Goal: Task Accomplishment & Management: Use online tool/utility

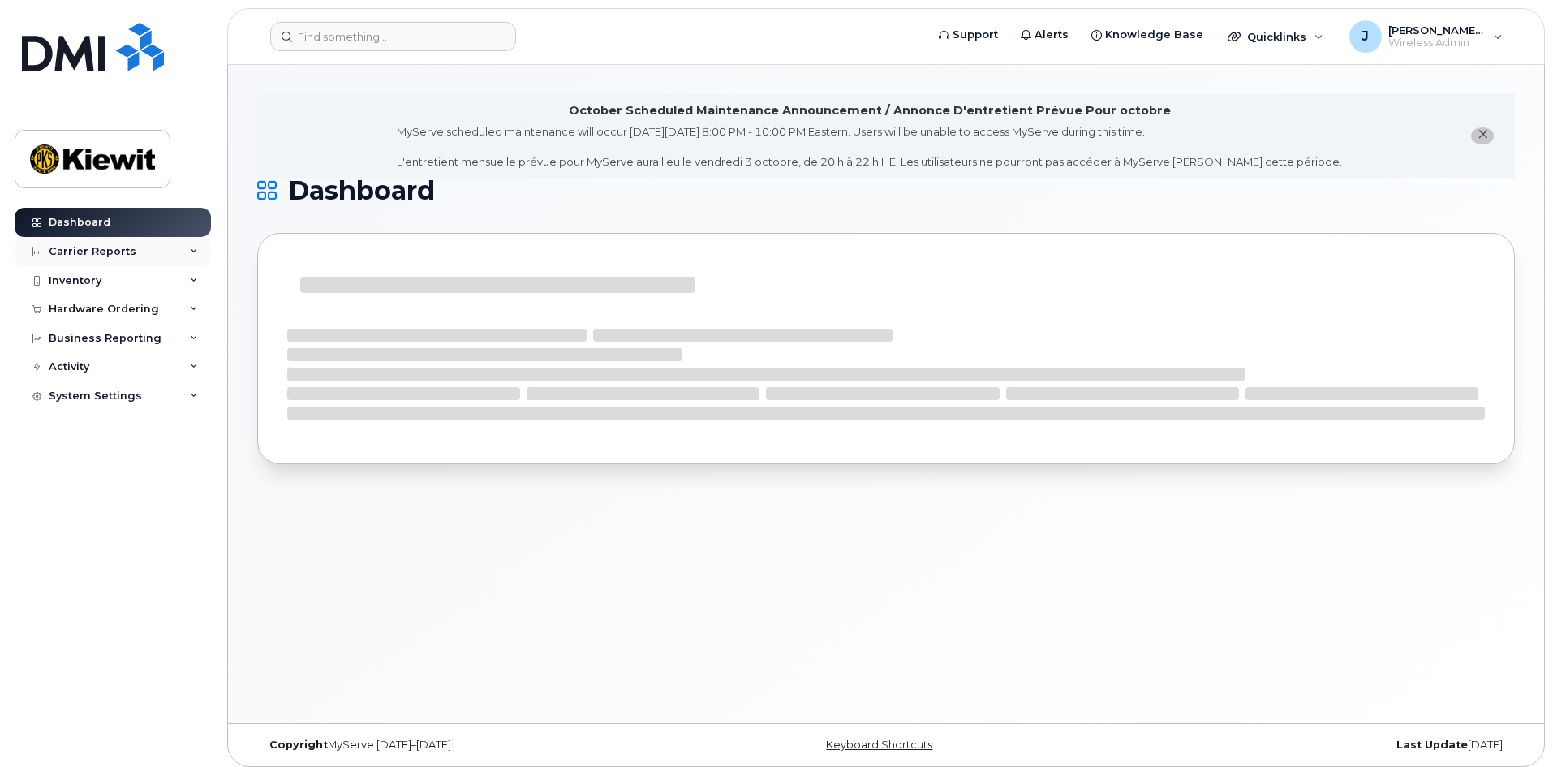
click at [179, 256] on div "Carrier Reports" at bounding box center [113, 251] width 196 height 29
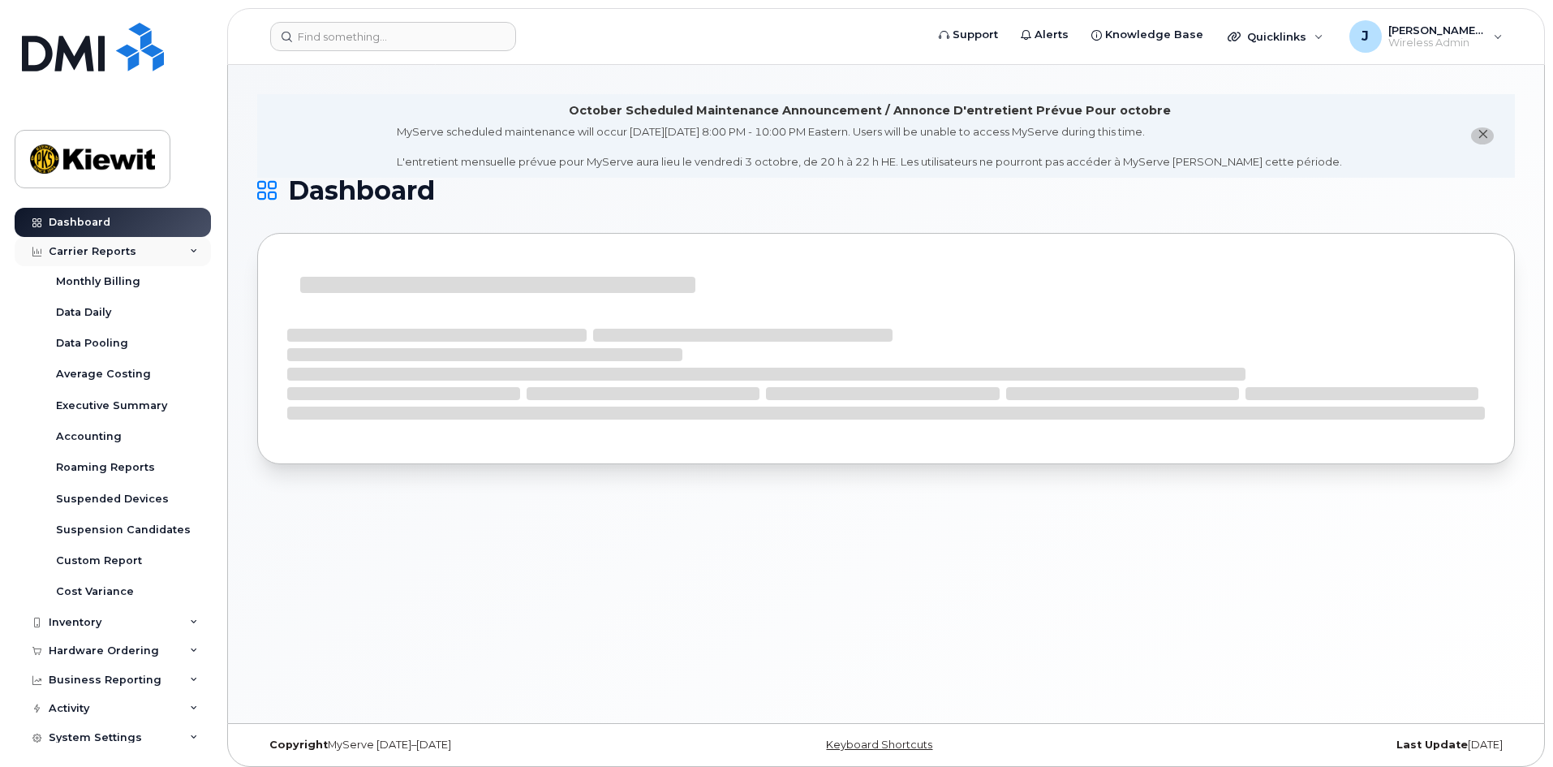
click at [171, 255] on div "Carrier Reports" at bounding box center [113, 251] width 196 height 29
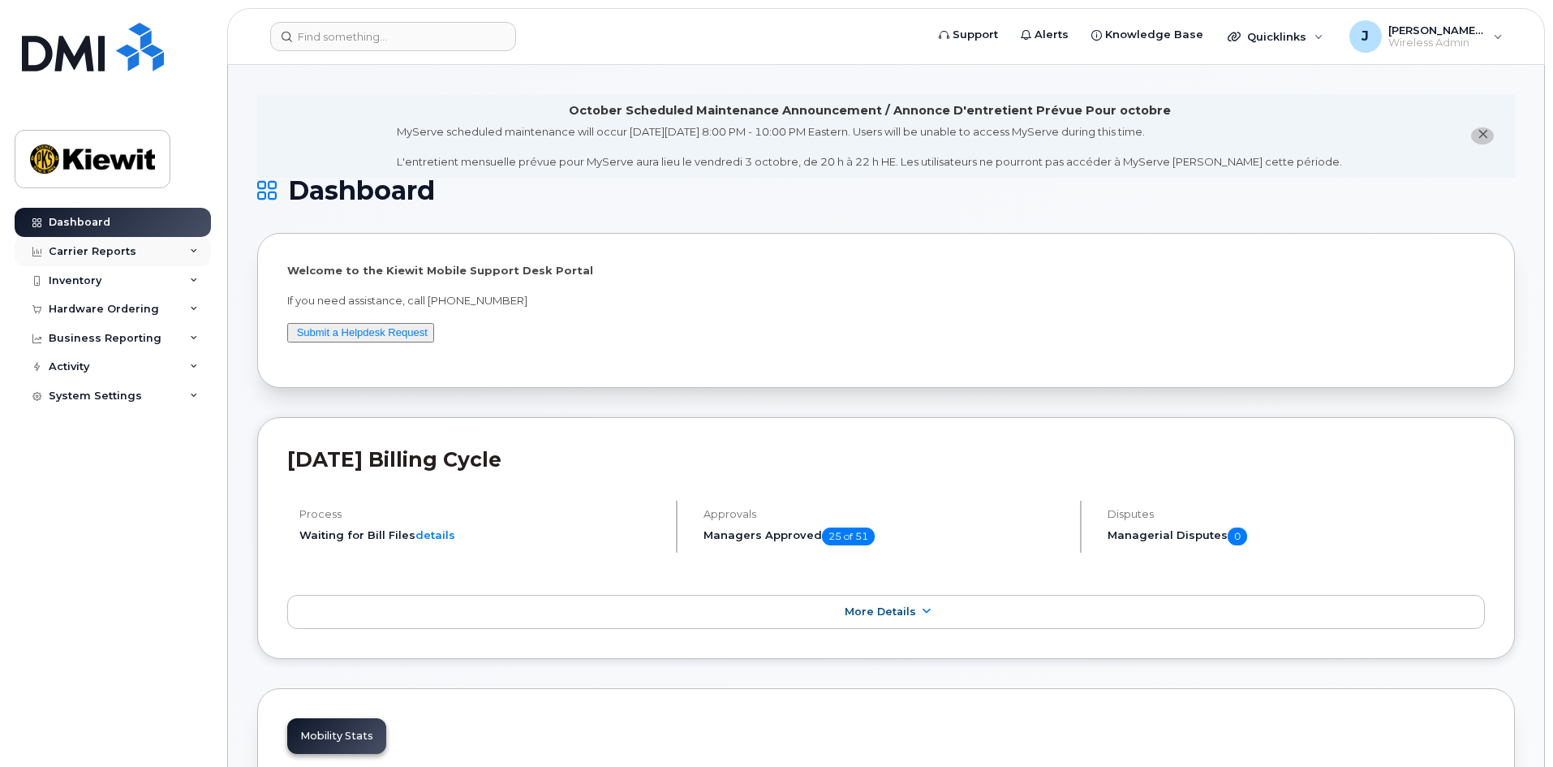
click at [170, 261] on div "Carrier Reports" at bounding box center [113, 251] width 196 height 29
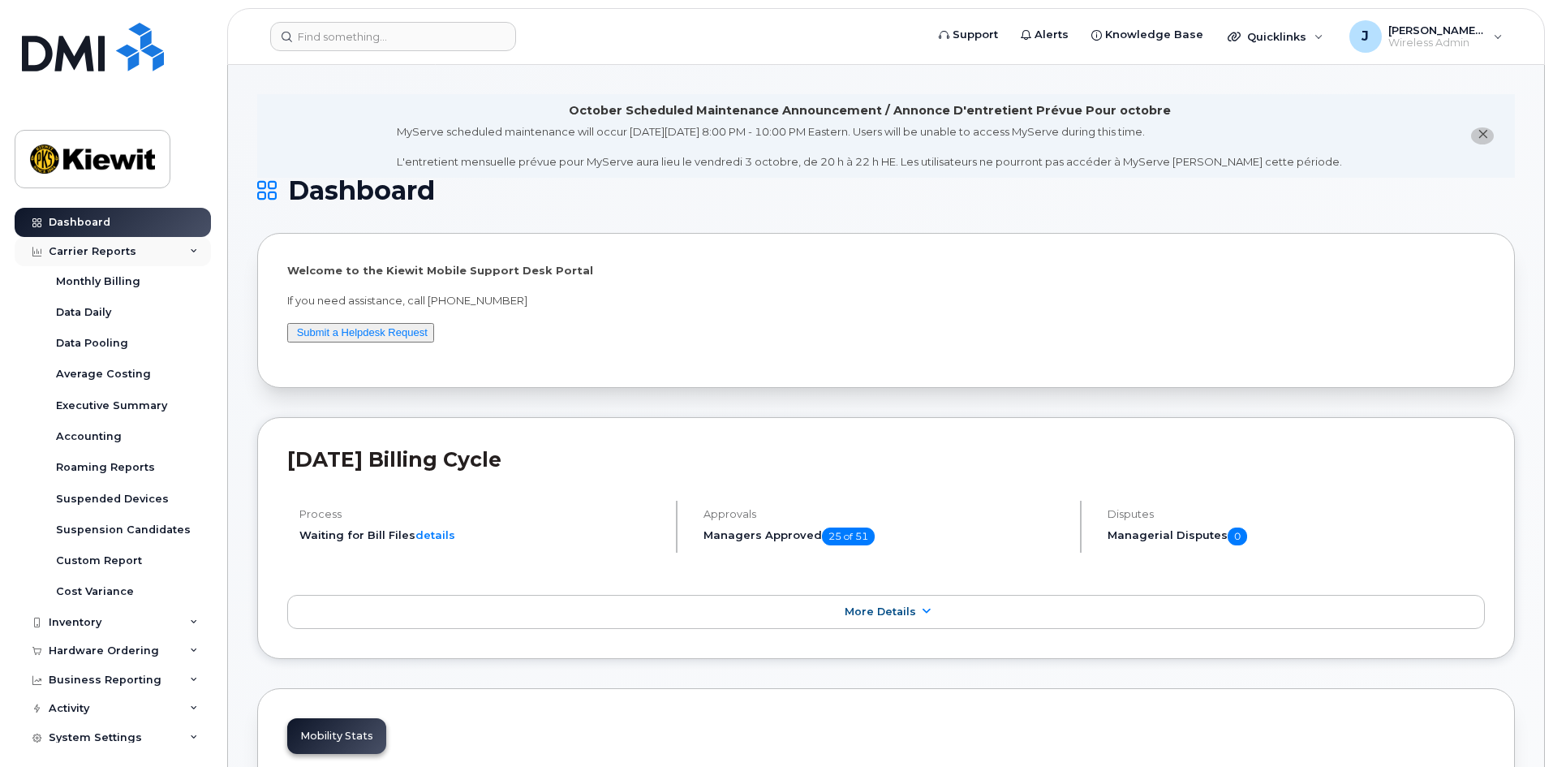
click at [170, 255] on div "Carrier Reports" at bounding box center [113, 251] width 196 height 29
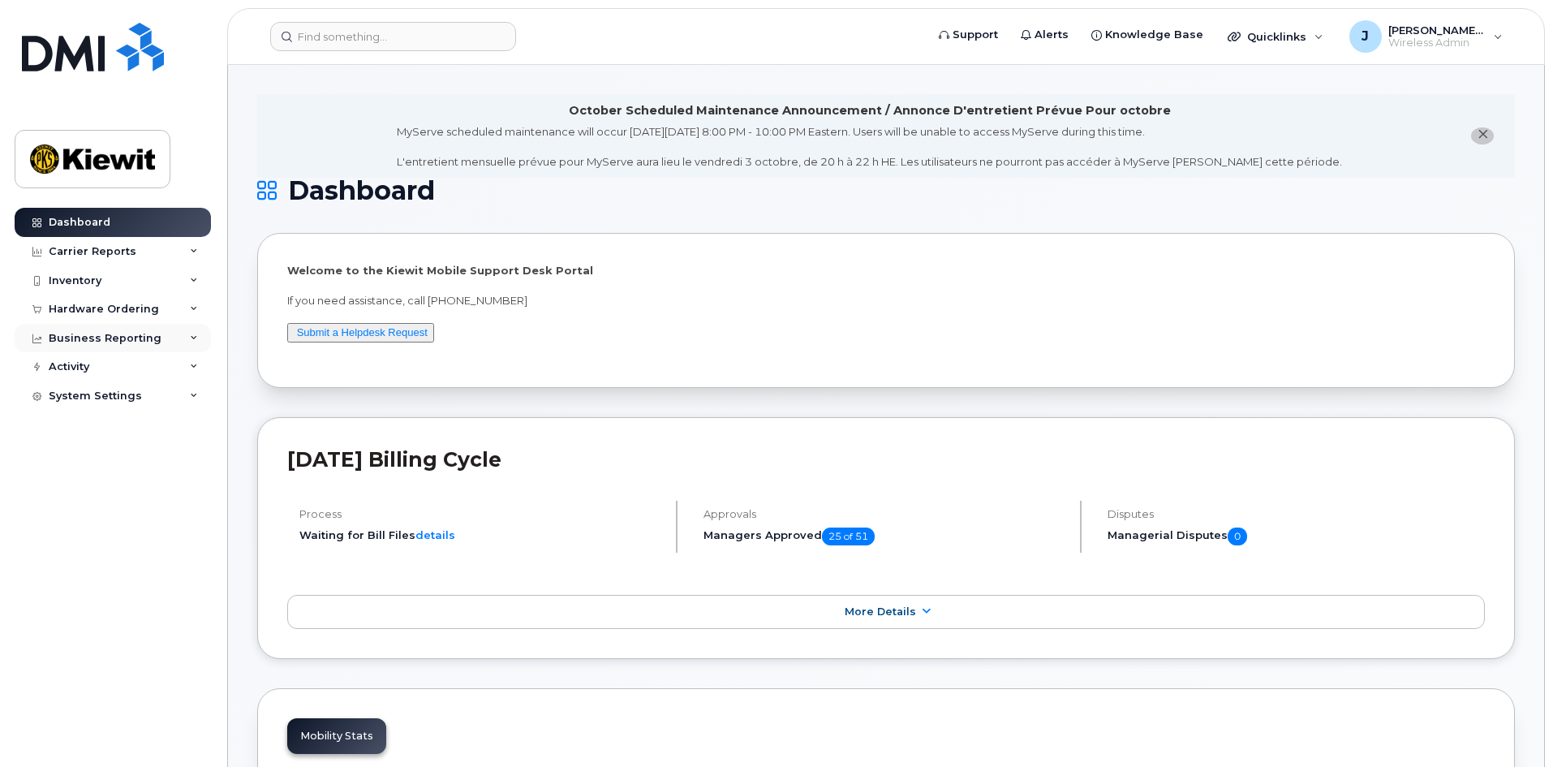
click at [171, 336] on div "Business Reporting" at bounding box center [113, 338] width 196 height 29
click at [172, 347] on div "Business Reporting" at bounding box center [113, 338] width 196 height 29
click at [177, 276] on div "Inventory" at bounding box center [113, 280] width 196 height 29
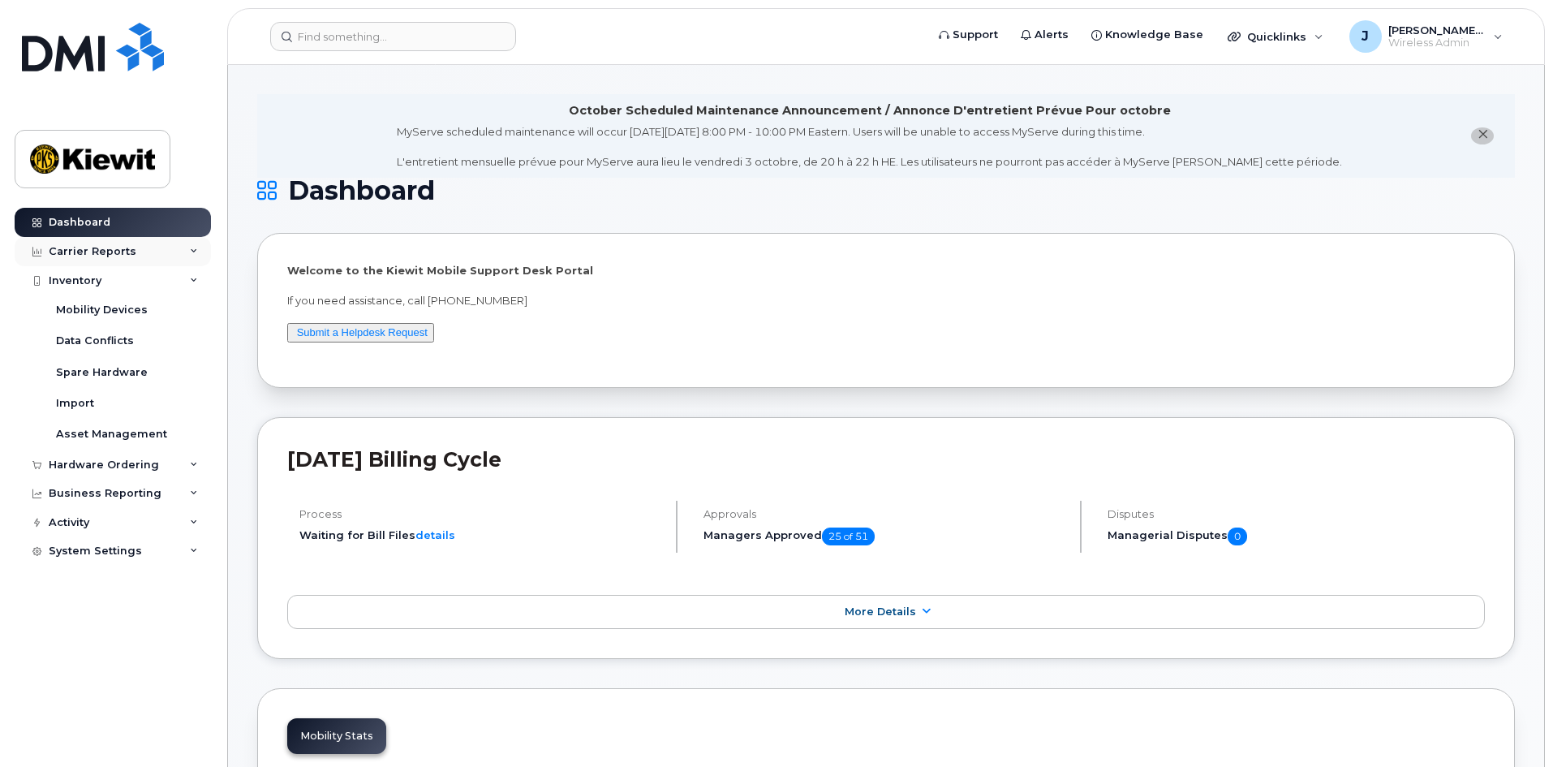
click at [161, 252] on div "Carrier Reports" at bounding box center [113, 251] width 196 height 29
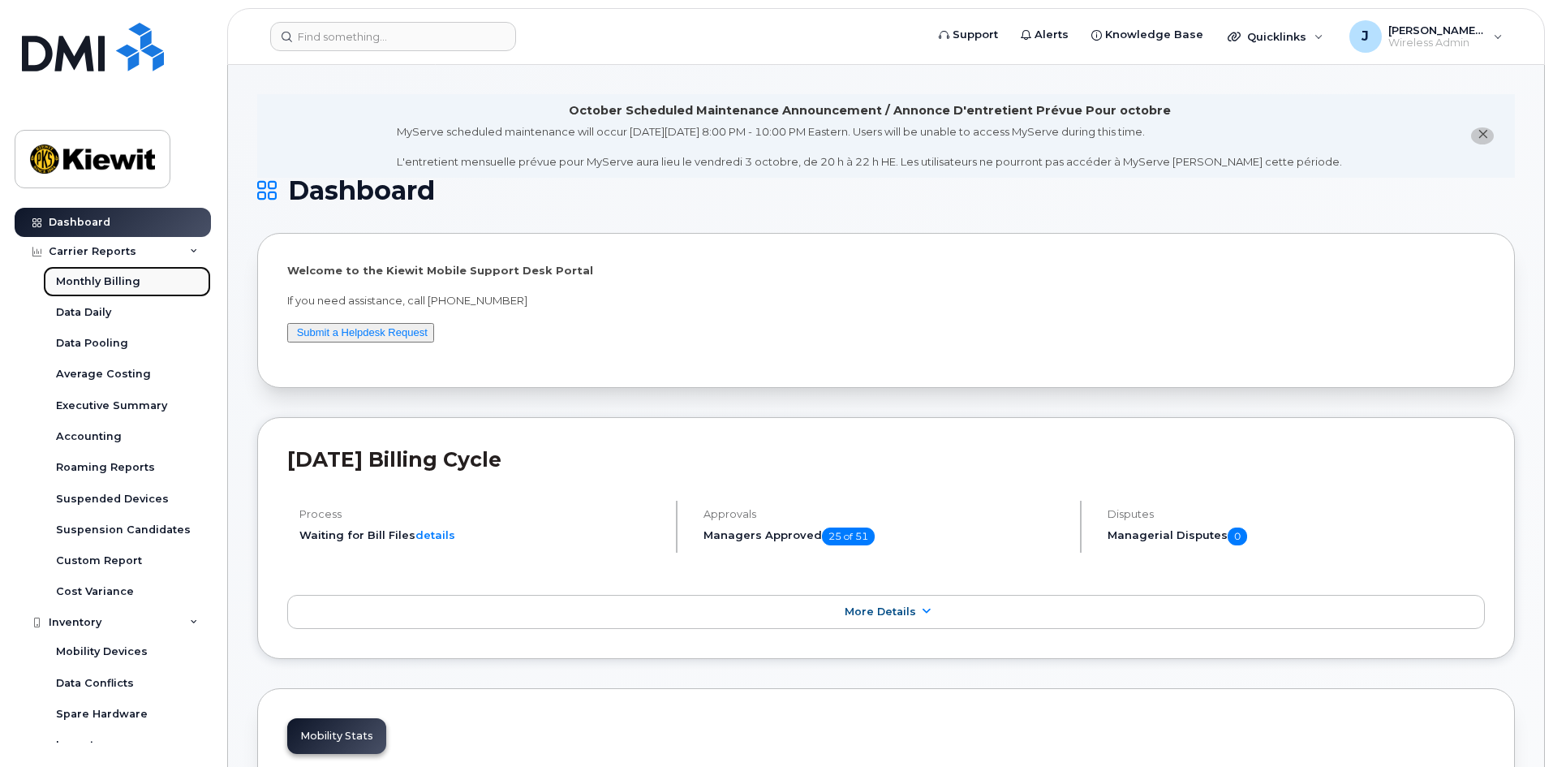
click at [151, 282] on link "Monthly Billing" at bounding box center [127, 281] width 168 height 31
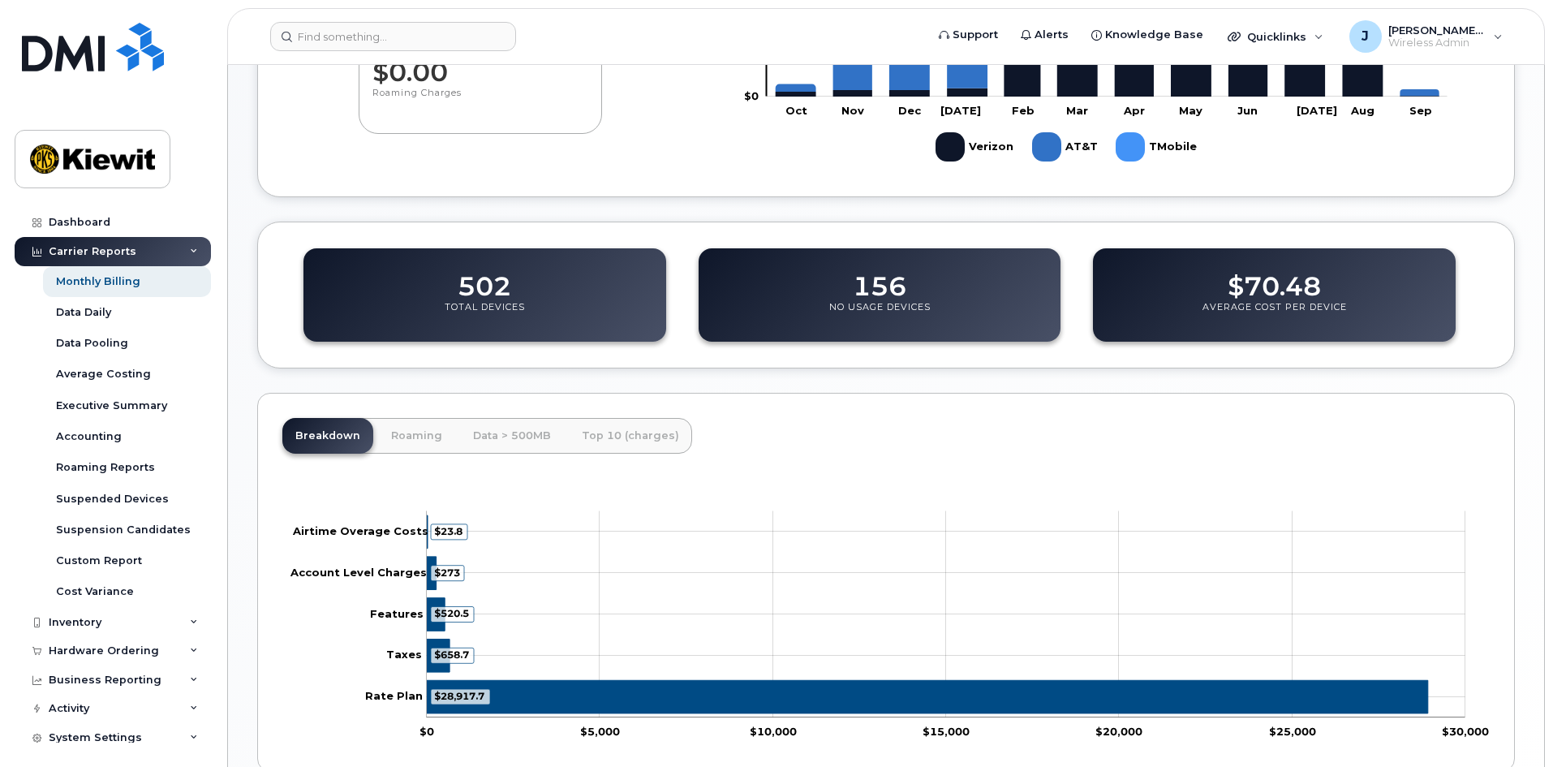
scroll to position [585, 0]
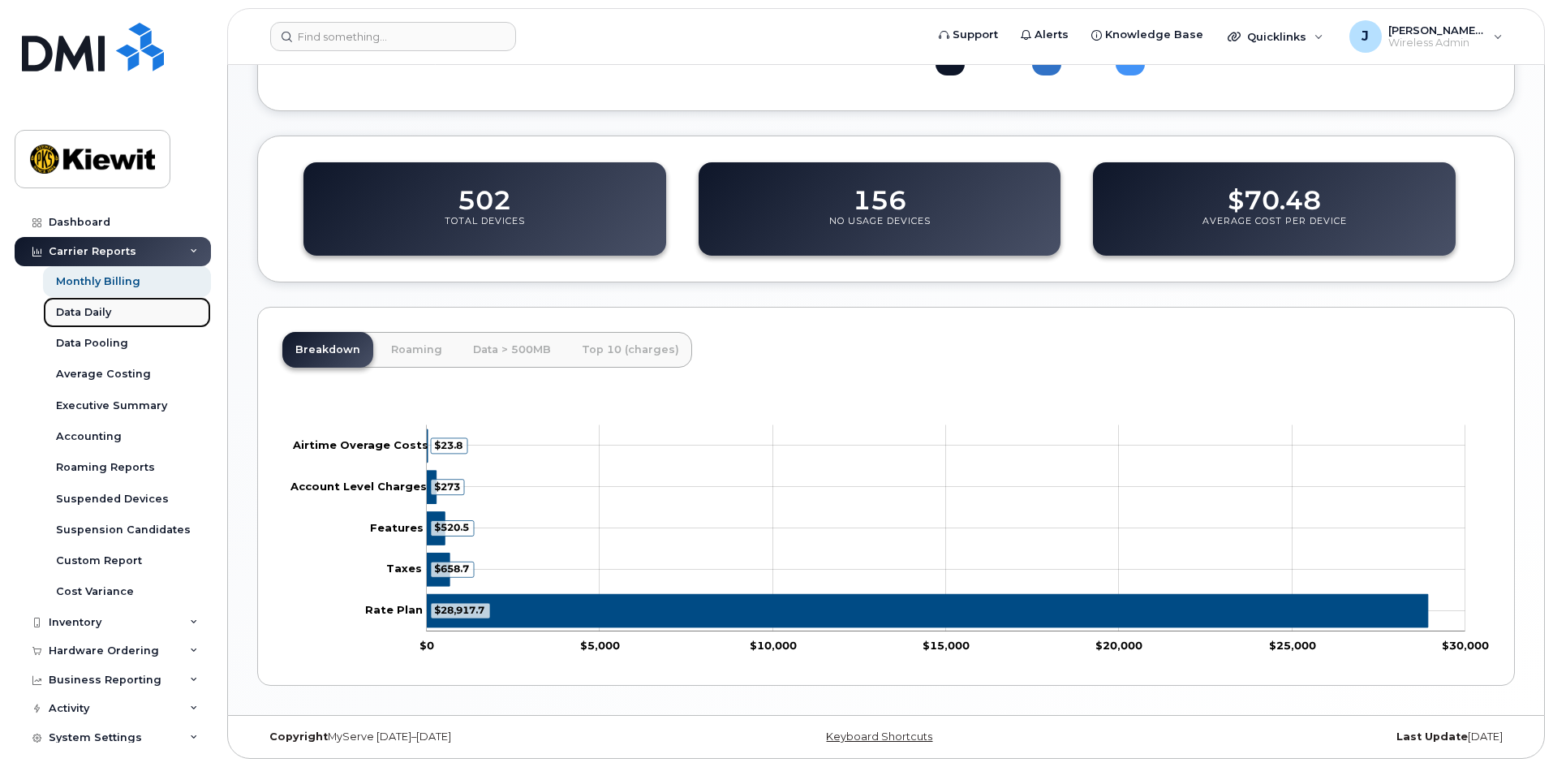
click at [123, 315] on link "Data Daily" at bounding box center [127, 312] width 168 height 31
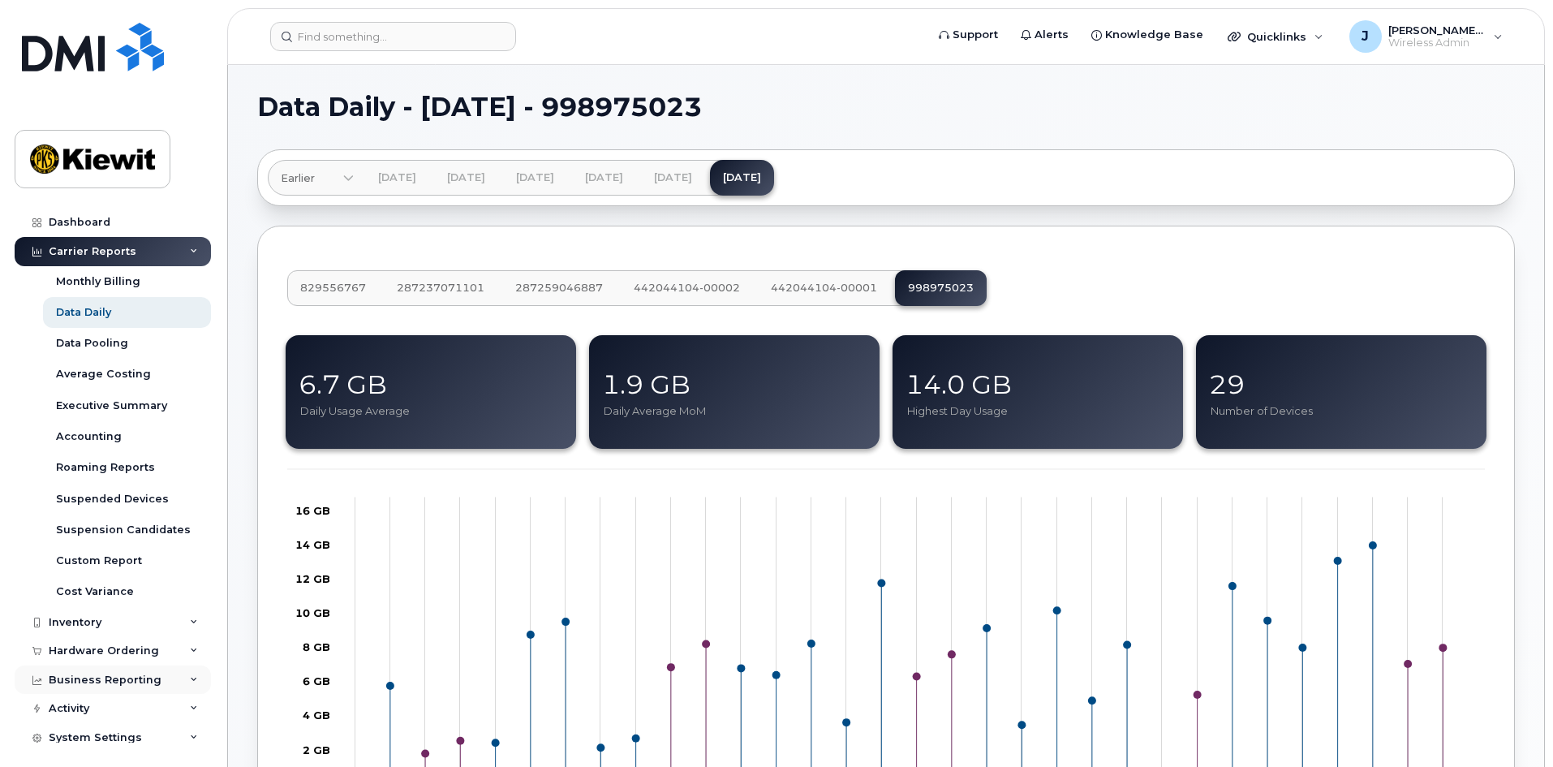
click at [156, 672] on div "Business Reporting" at bounding box center [113, 679] width 196 height 29
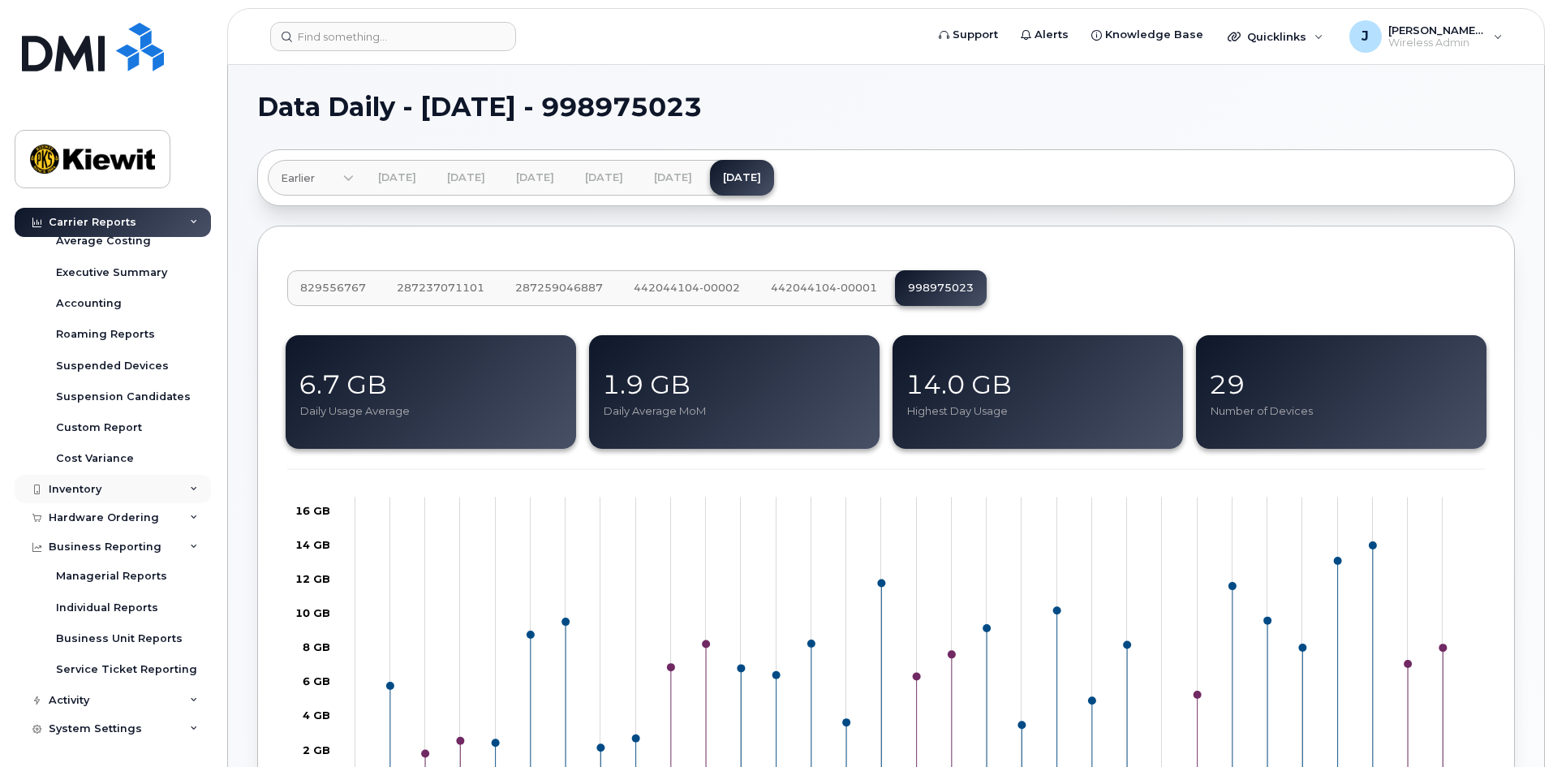
click at [159, 498] on div "Inventory" at bounding box center [113, 489] width 196 height 29
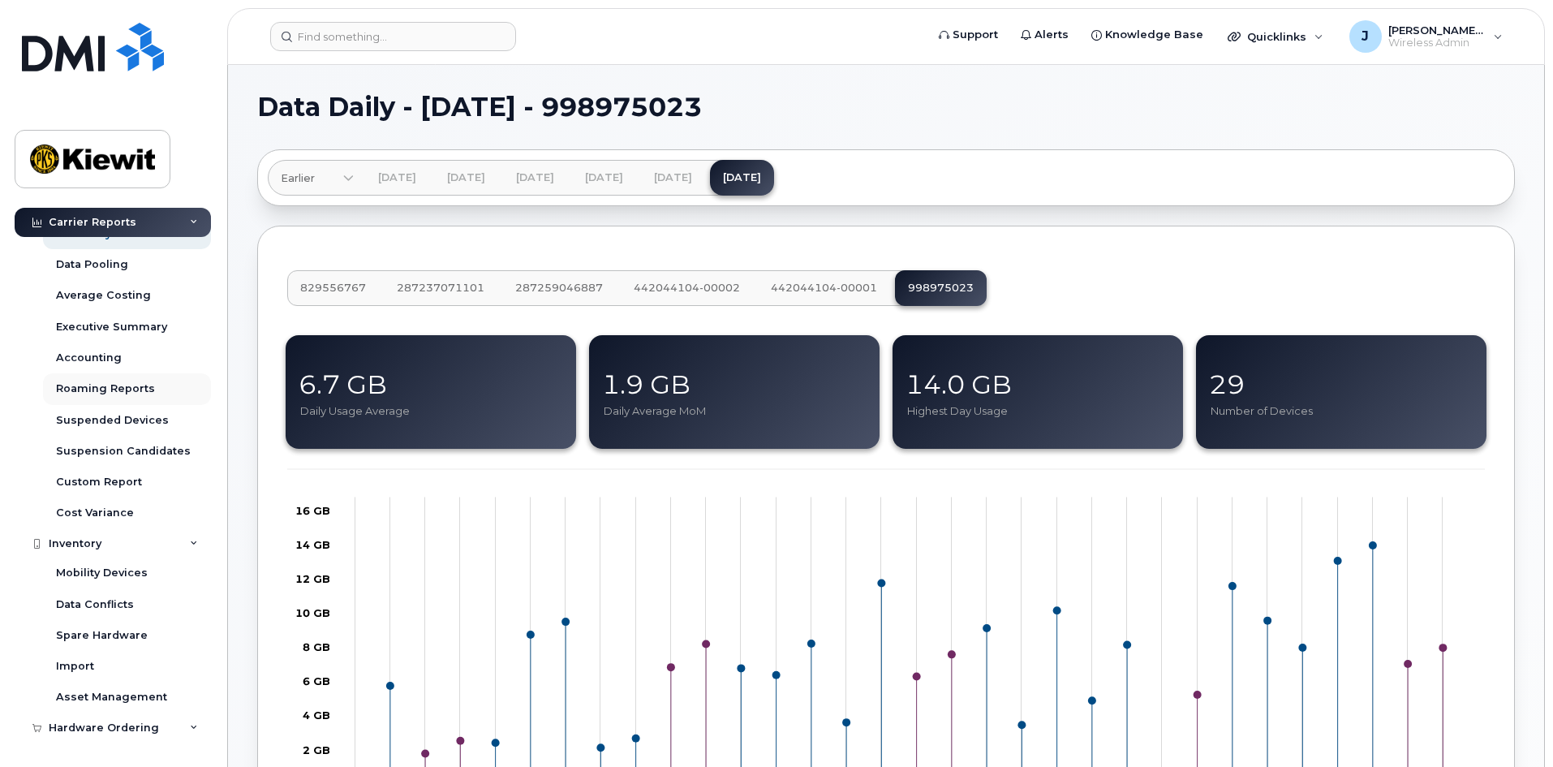
scroll to position [0, 0]
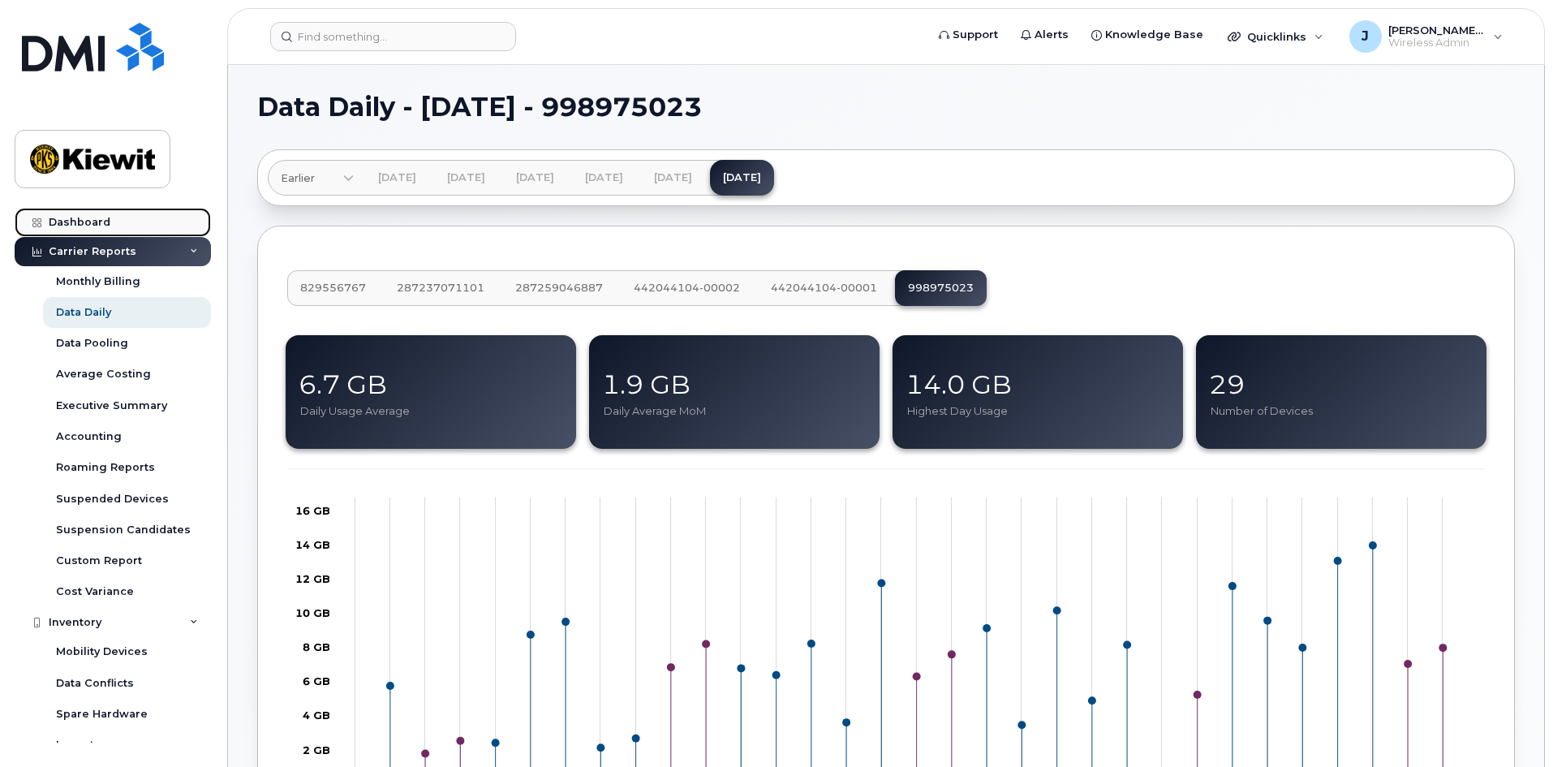
click at [147, 222] on link "Dashboard" at bounding box center [113, 222] width 196 height 29
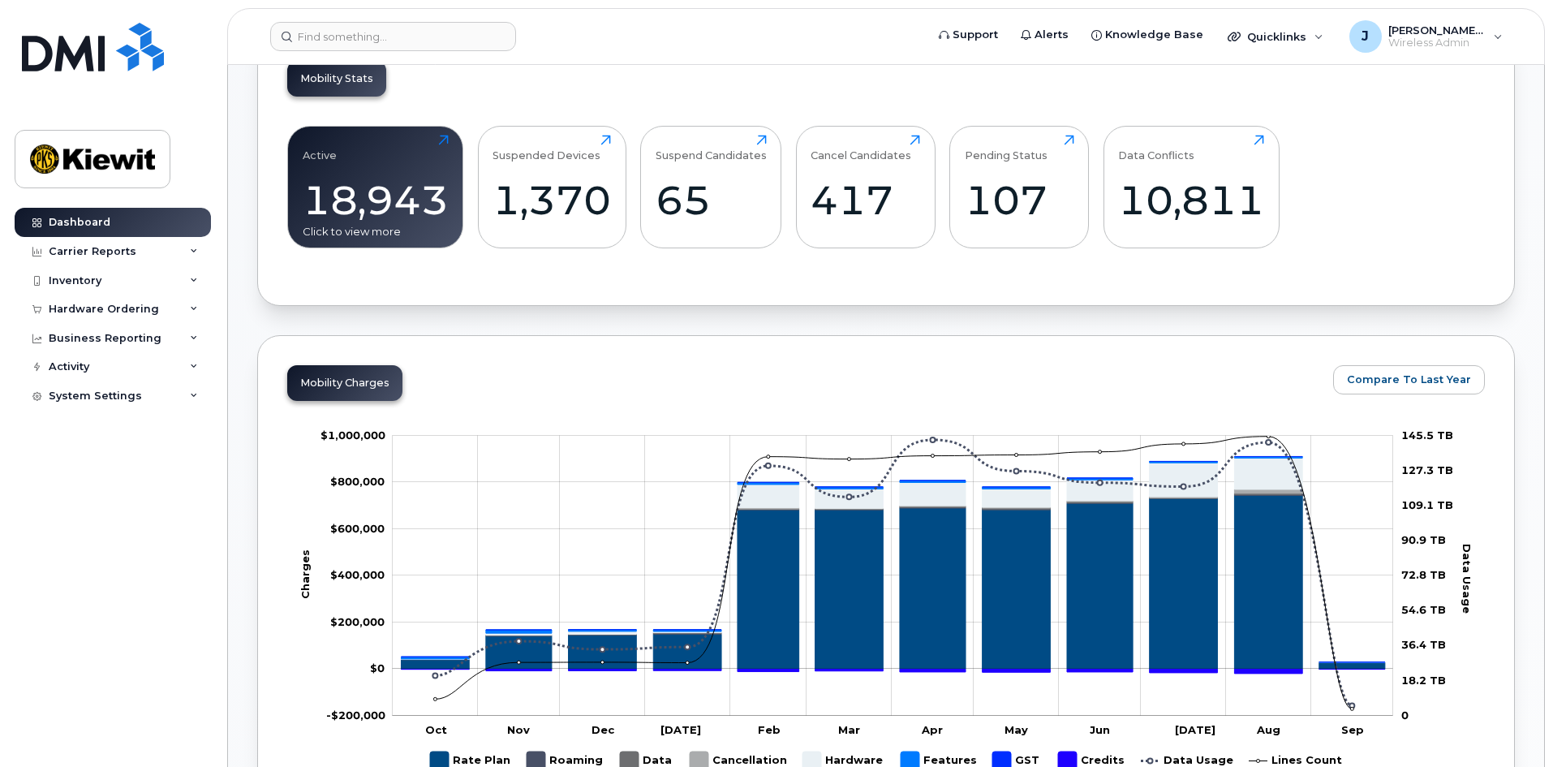
scroll to position [568, 0]
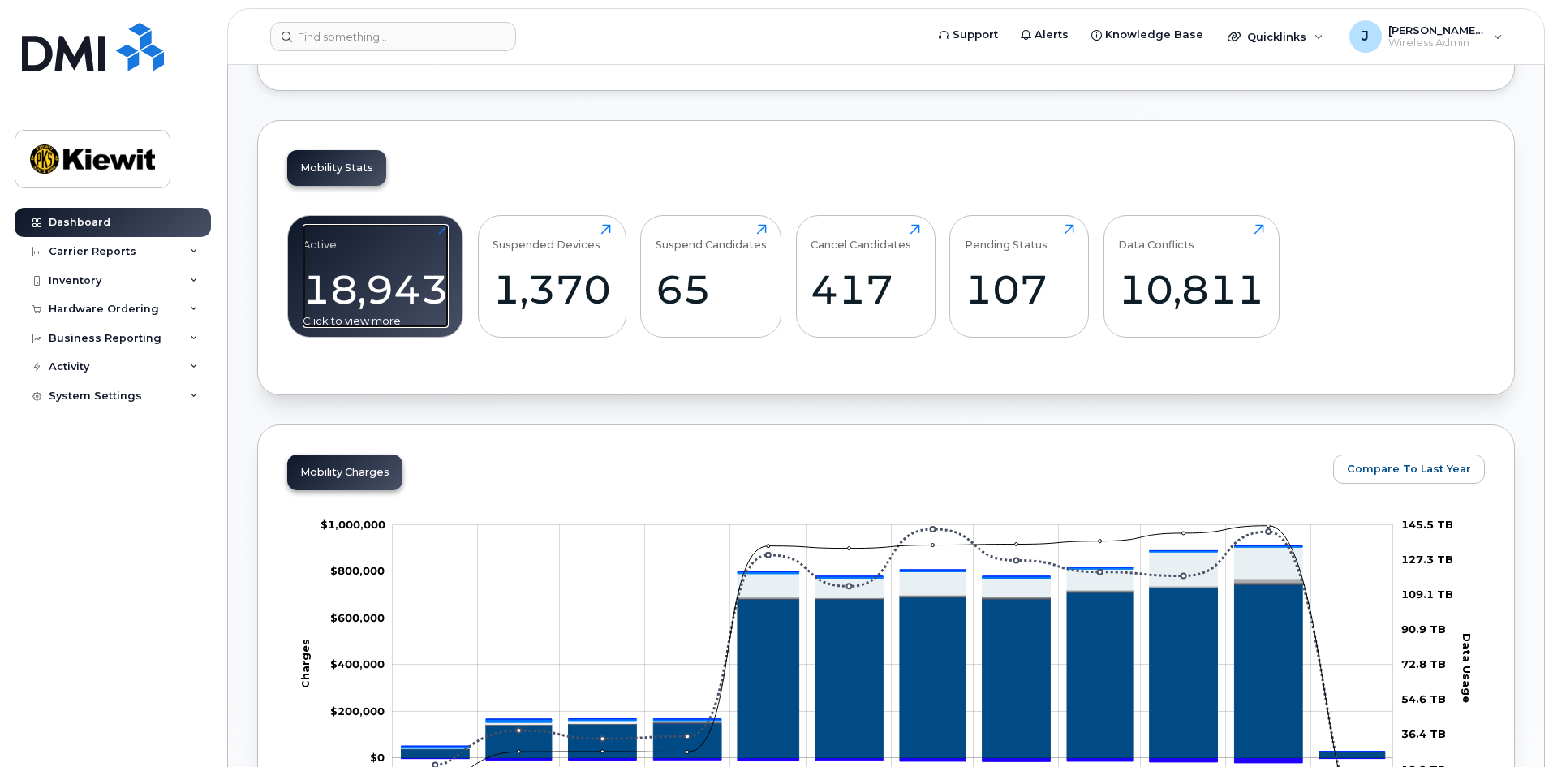
click at [395, 296] on div "18,943" at bounding box center [376, 289] width 146 height 48
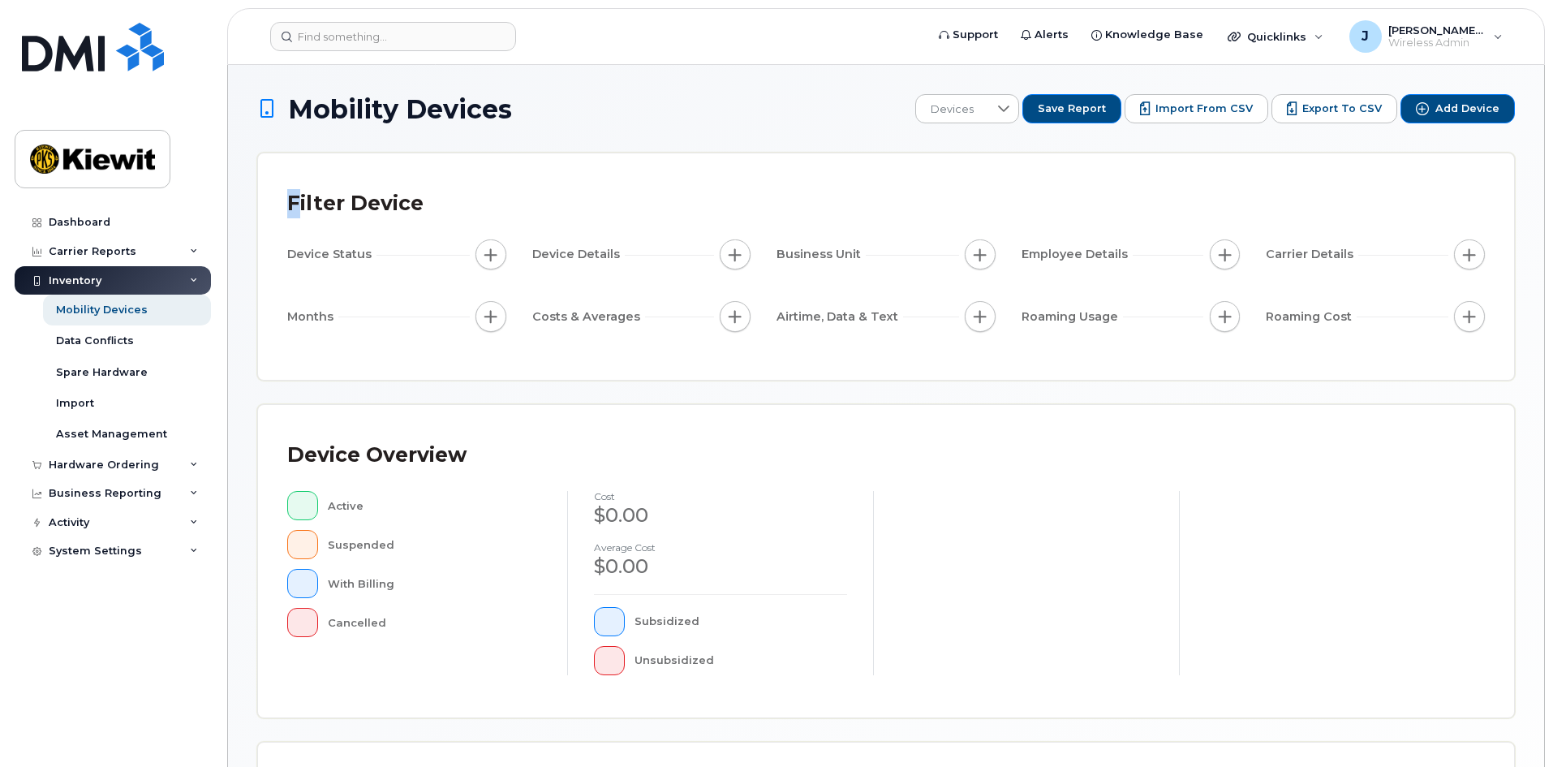
drag, startPoint x: 287, startPoint y: 189, endPoint x: 345, endPoint y: 209, distance: 61.1
click at [296, 208] on div "Filter Device" at bounding box center [355, 204] width 136 height 42
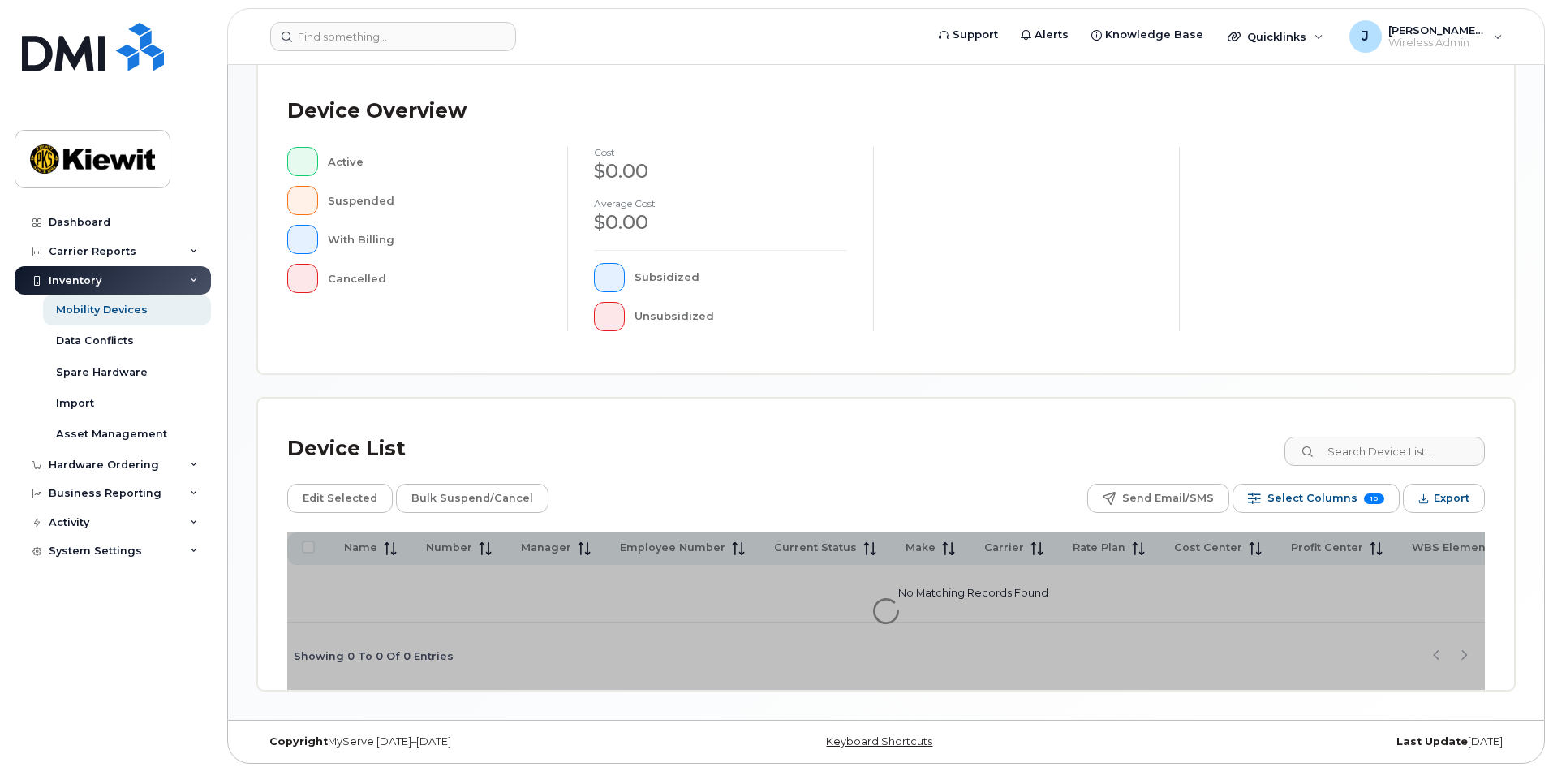
scroll to position [354, 0]
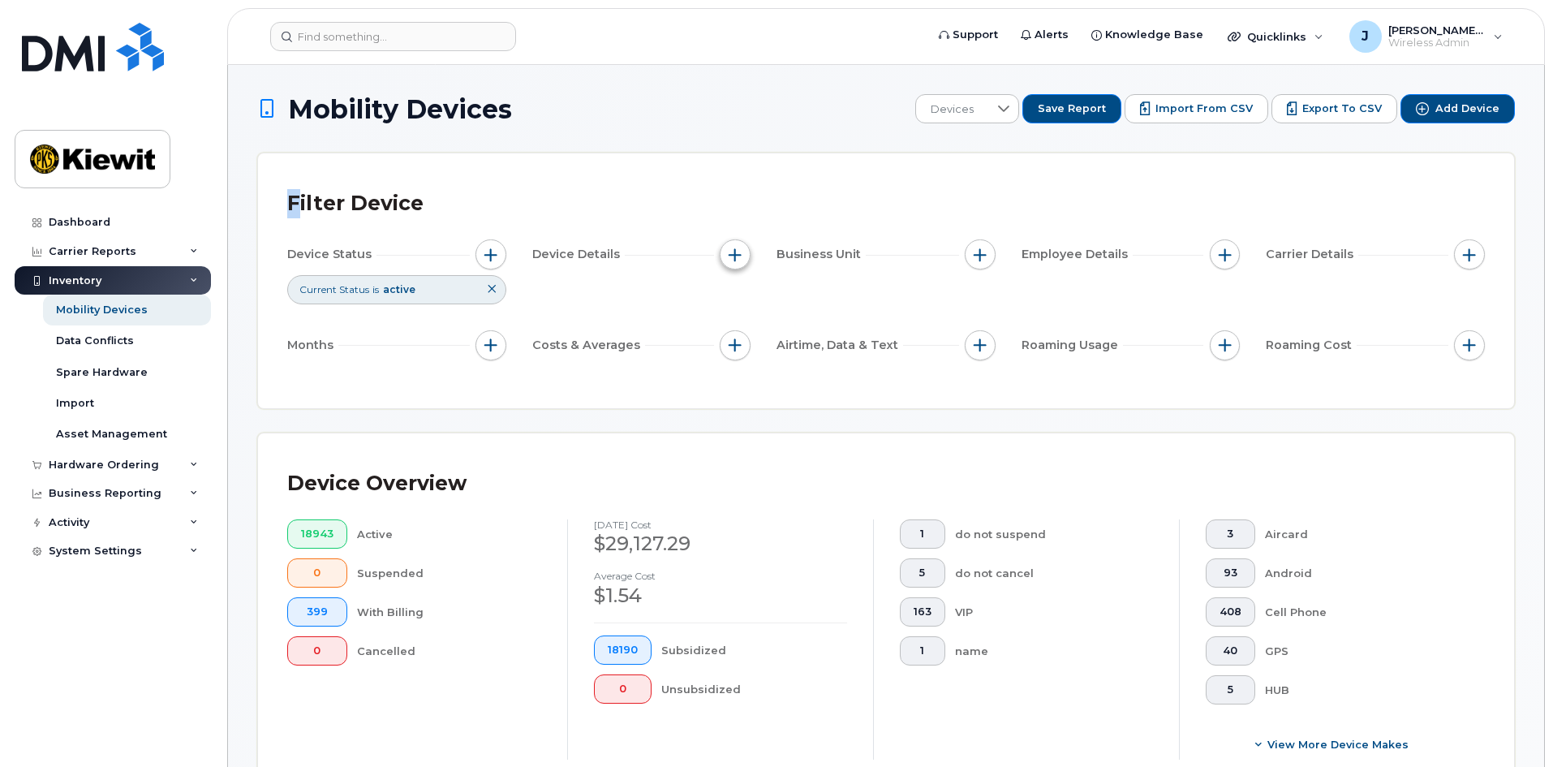
click at [743, 250] on button "button" at bounding box center [735, 254] width 31 height 31
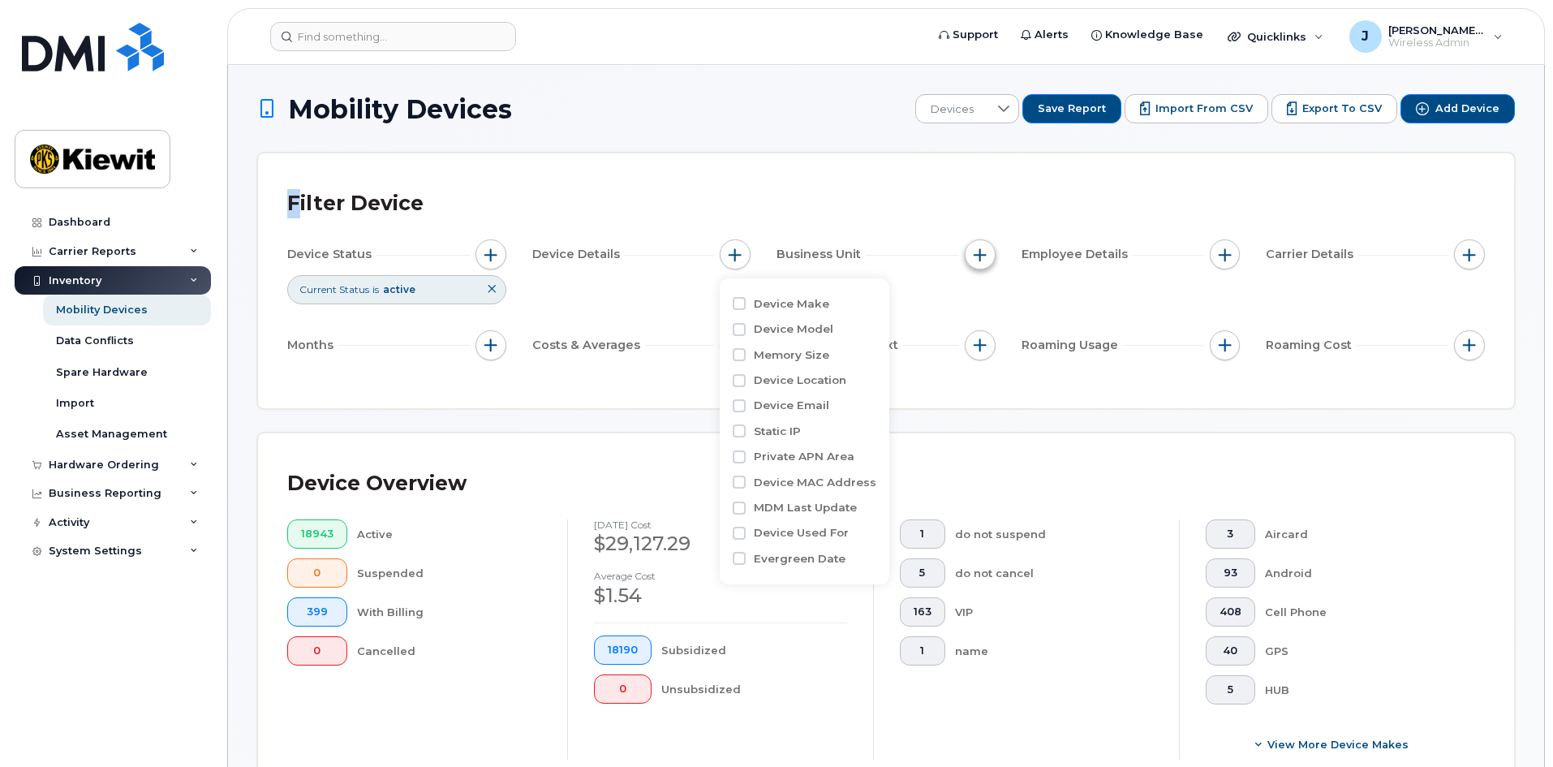
click at [986, 246] on button "button" at bounding box center [979, 254] width 31 height 31
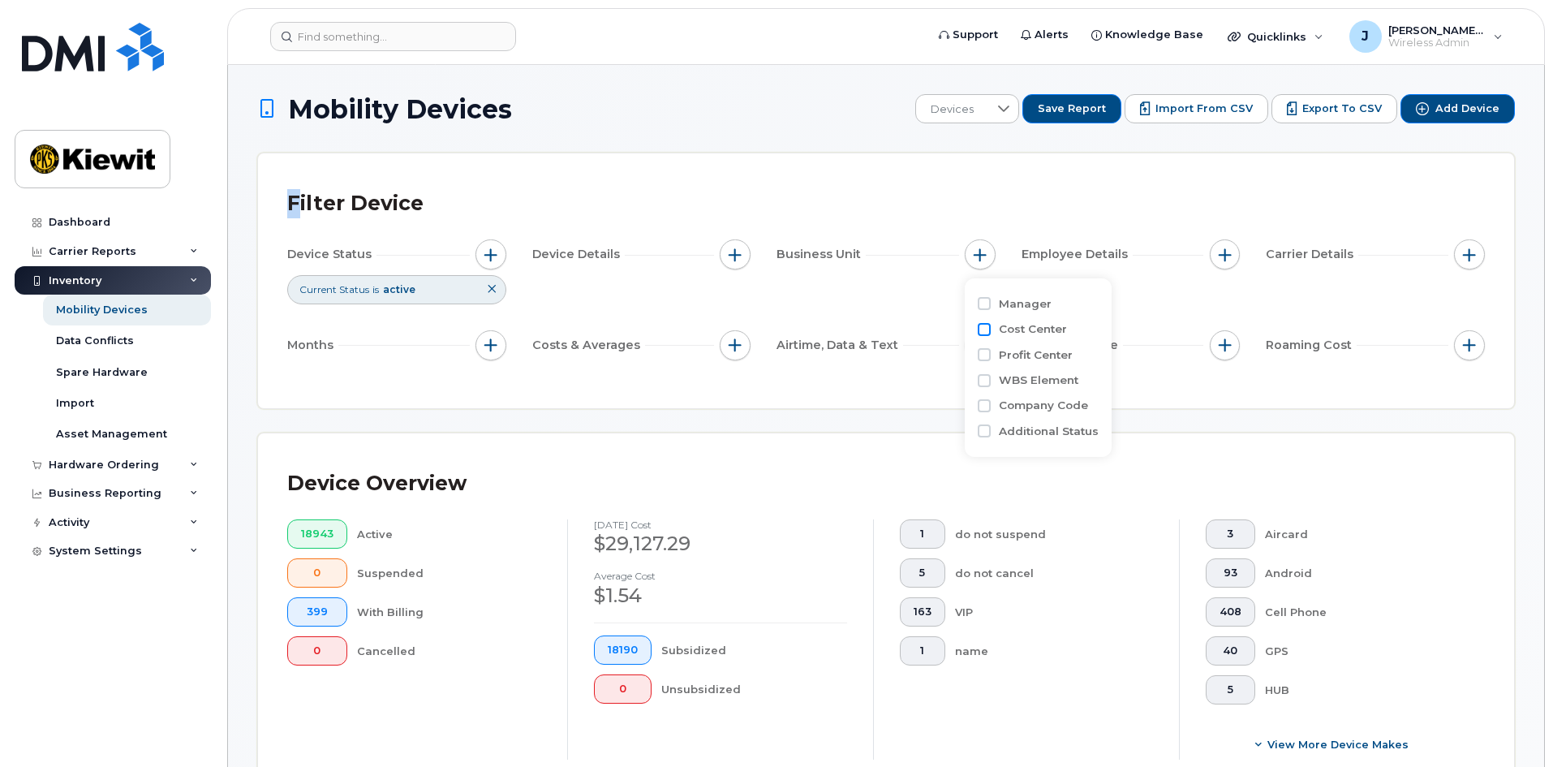
click at [987, 328] on input "Cost Center" at bounding box center [983, 329] width 13 height 13
checkbox input "true"
click at [1056, 359] on span "is" at bounding box center [1072, 360] width 140 height 29
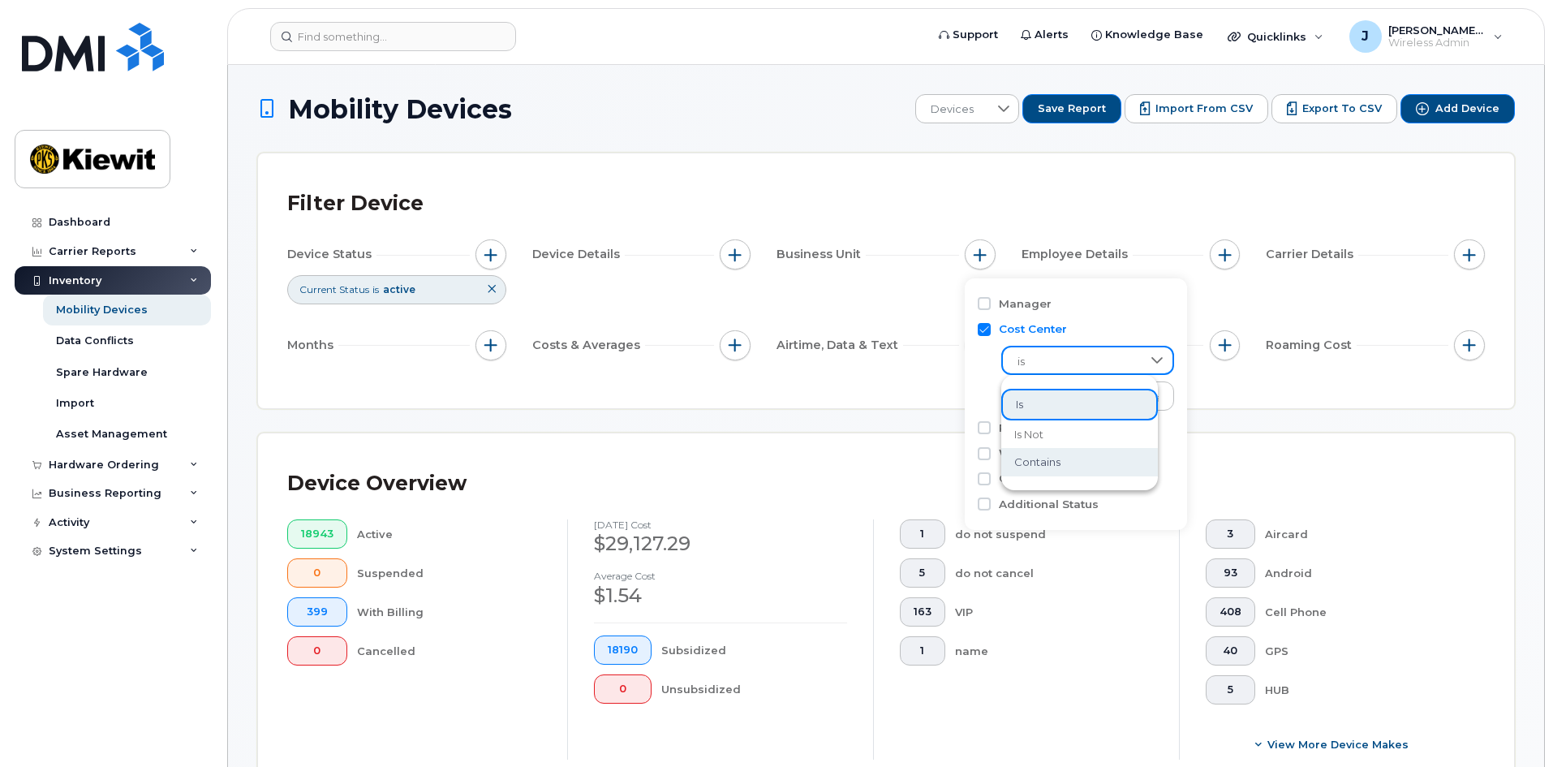
click at [1066, 456] on li "contains" at bounding box center [1079, 462] width 157 height 28
click at [1060, 400] on input "text" at bounding box center [1088, 395] width 174 height 29
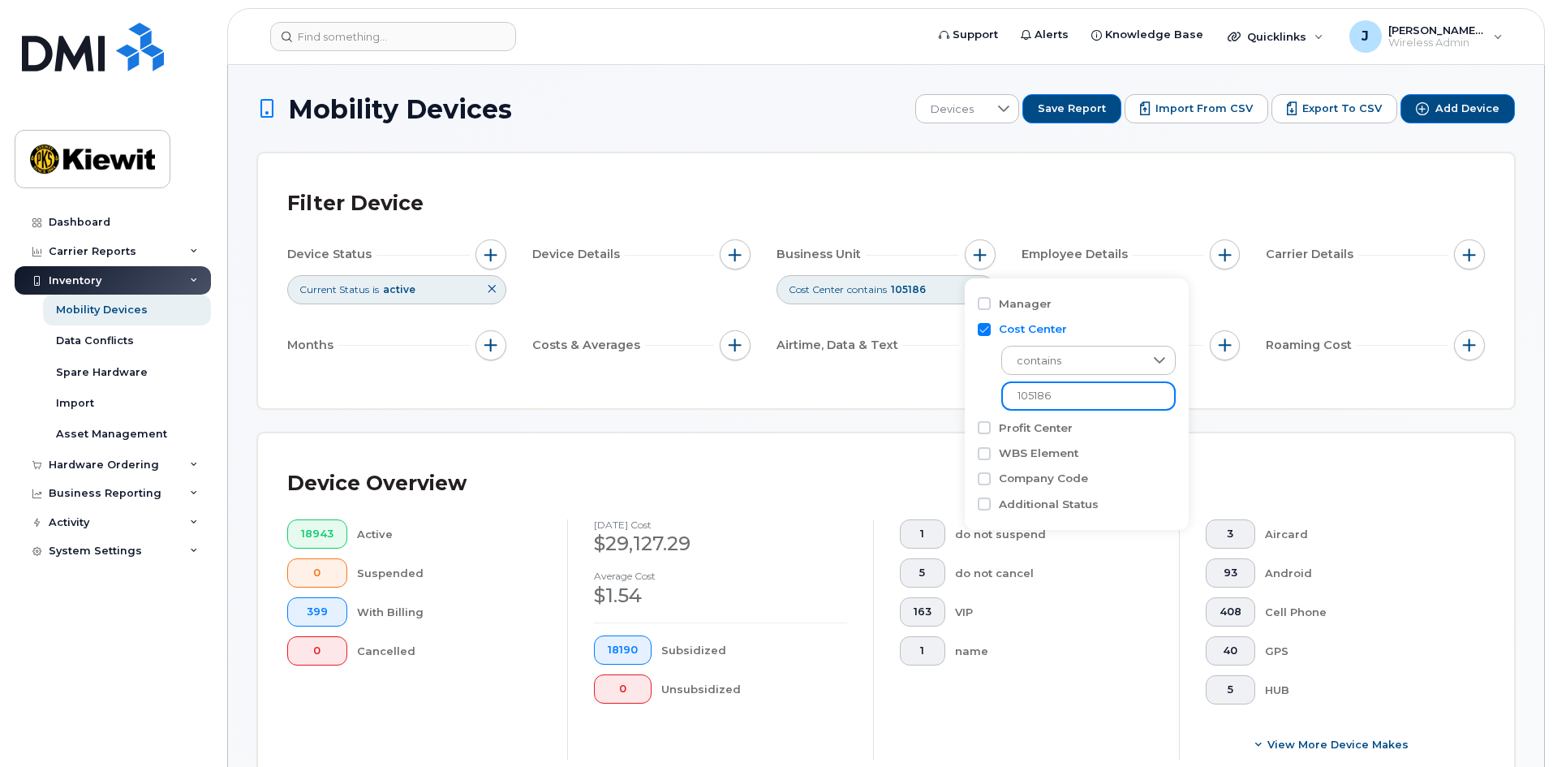
type input "105186"
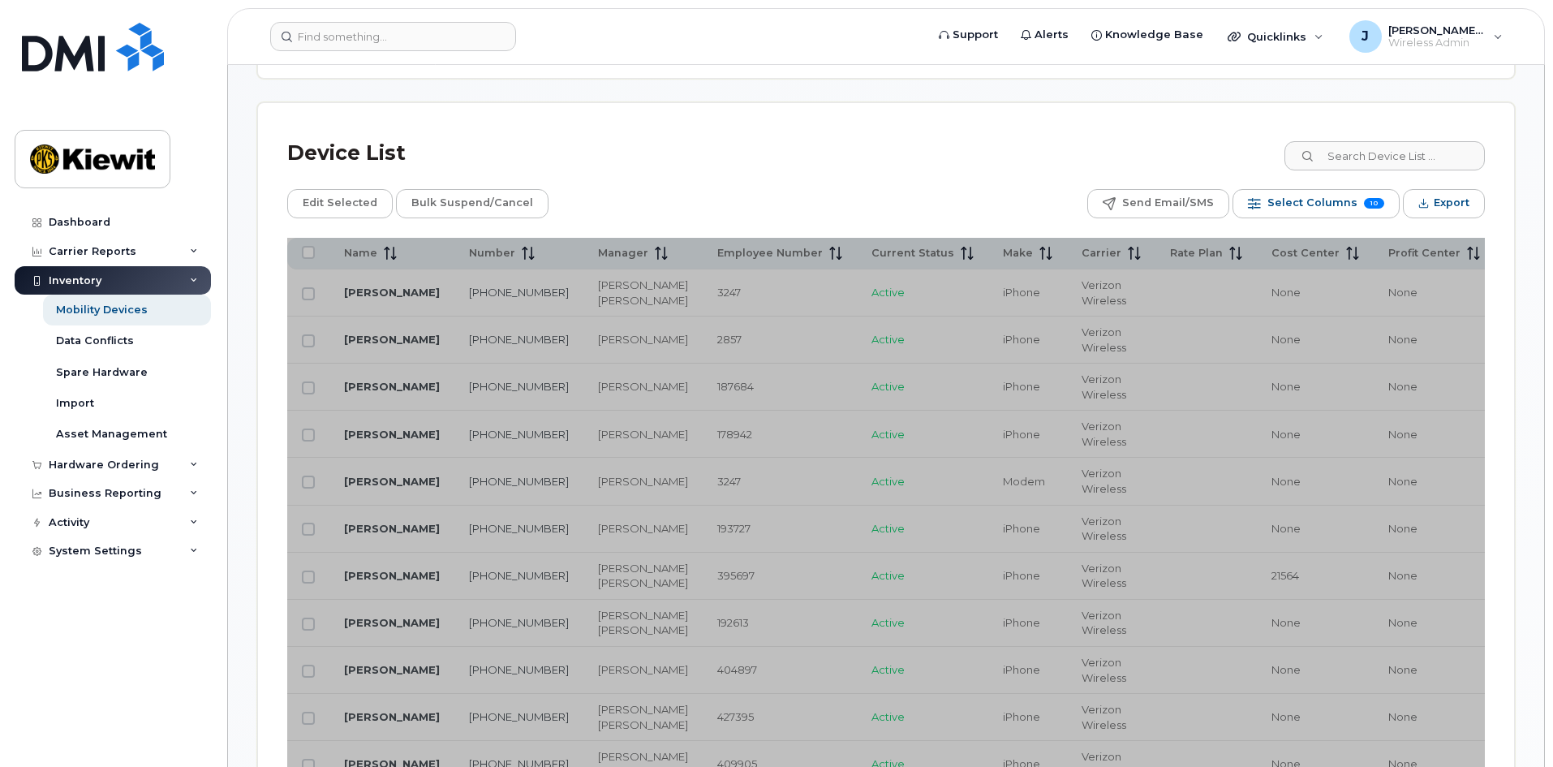
scroll to position [730, 0]
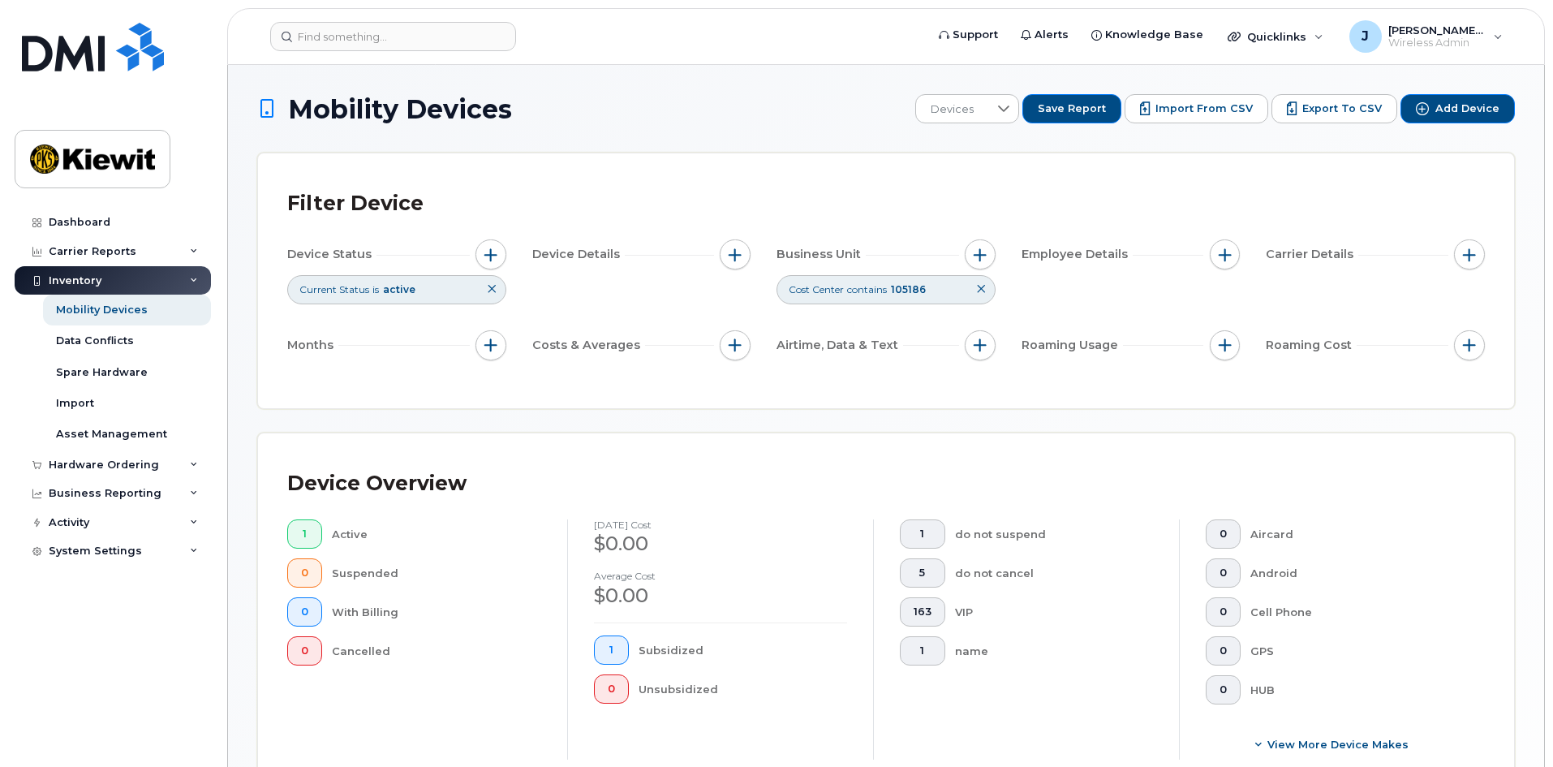
click at [488, 291] on icon at bounding box center [492, 289] width 10 height 10
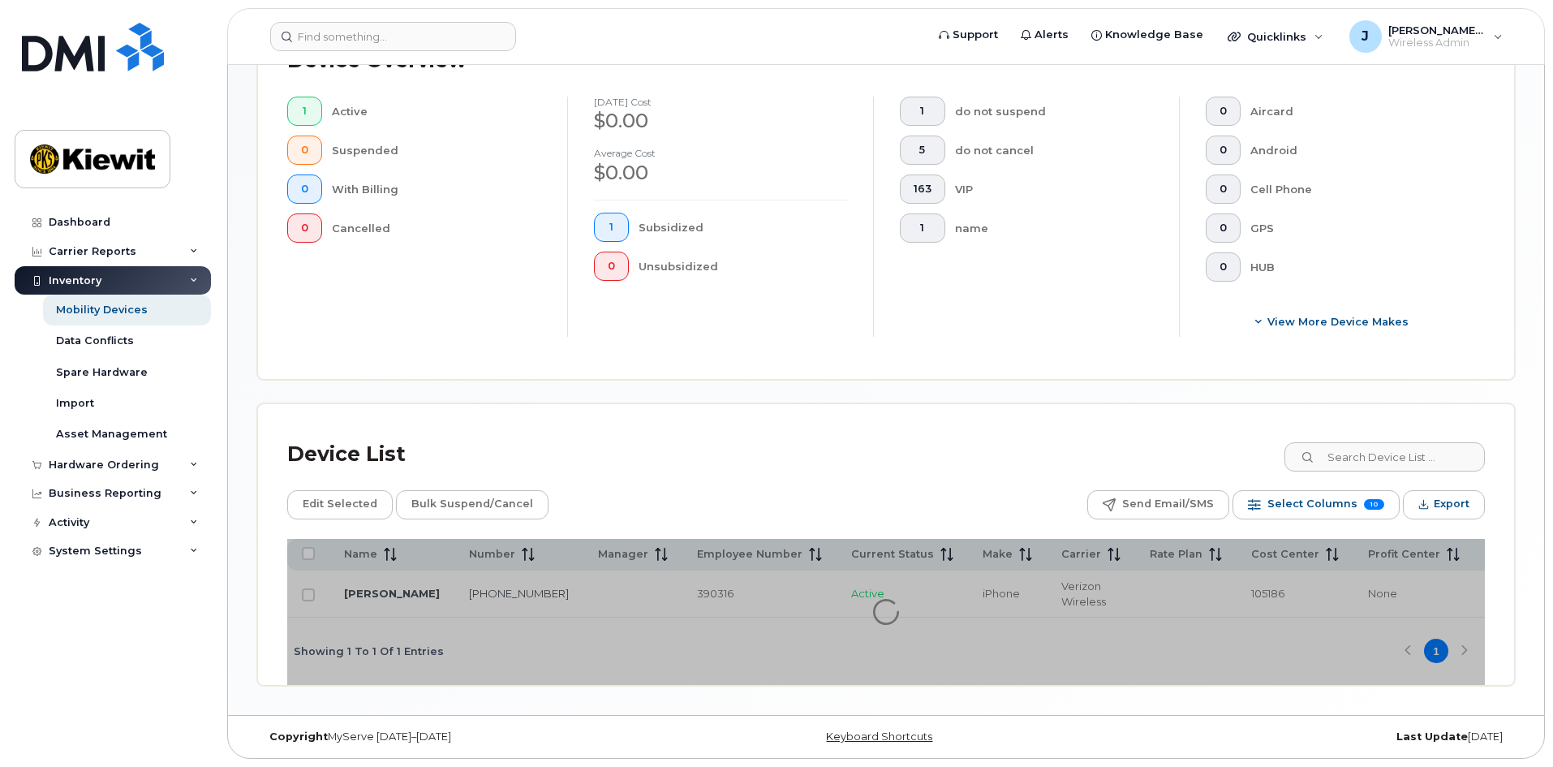
scroll to position [22, 0]
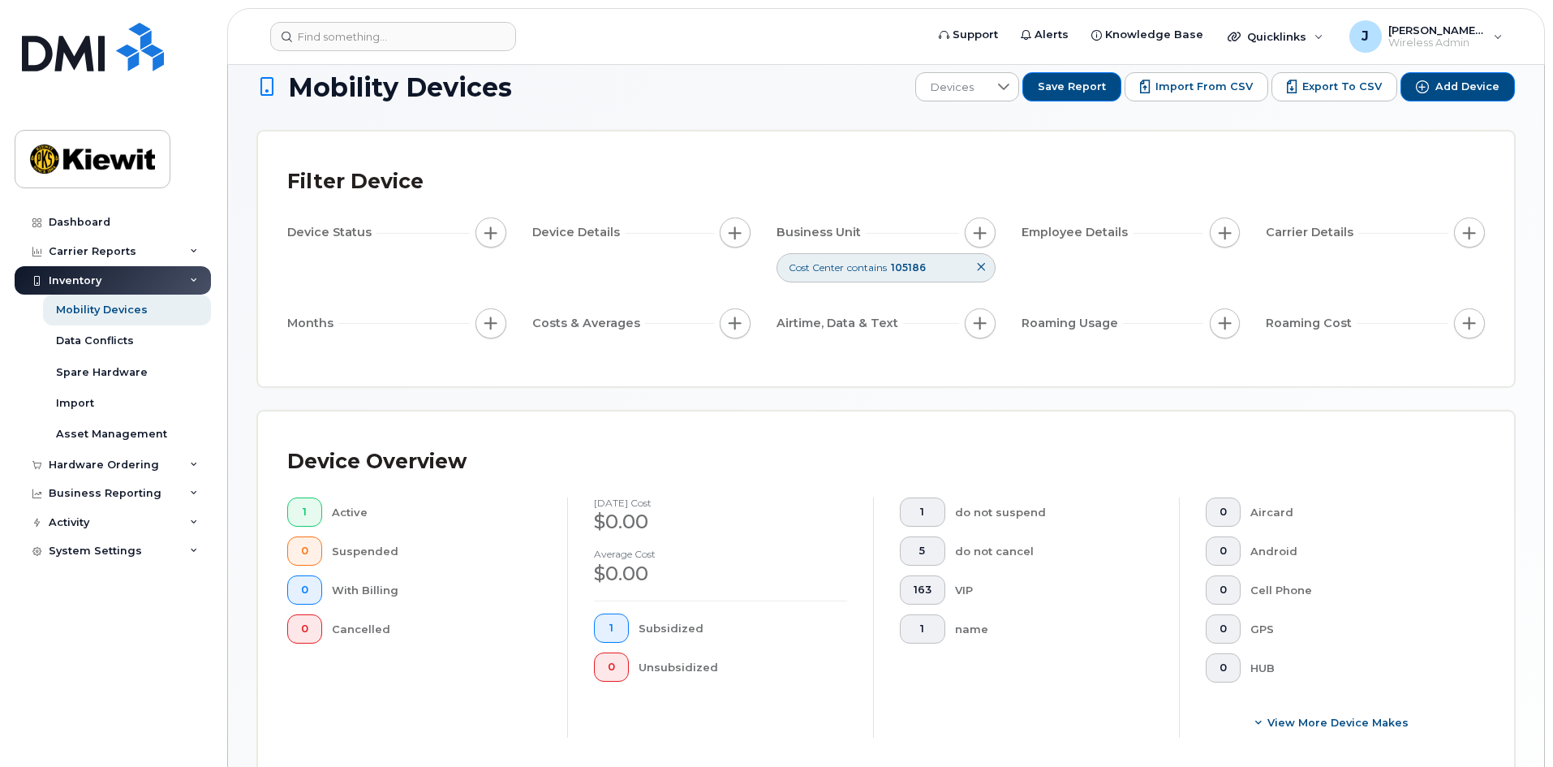
click at [981, 264] on icon at bounding box center [981, 267] width 10 height 10
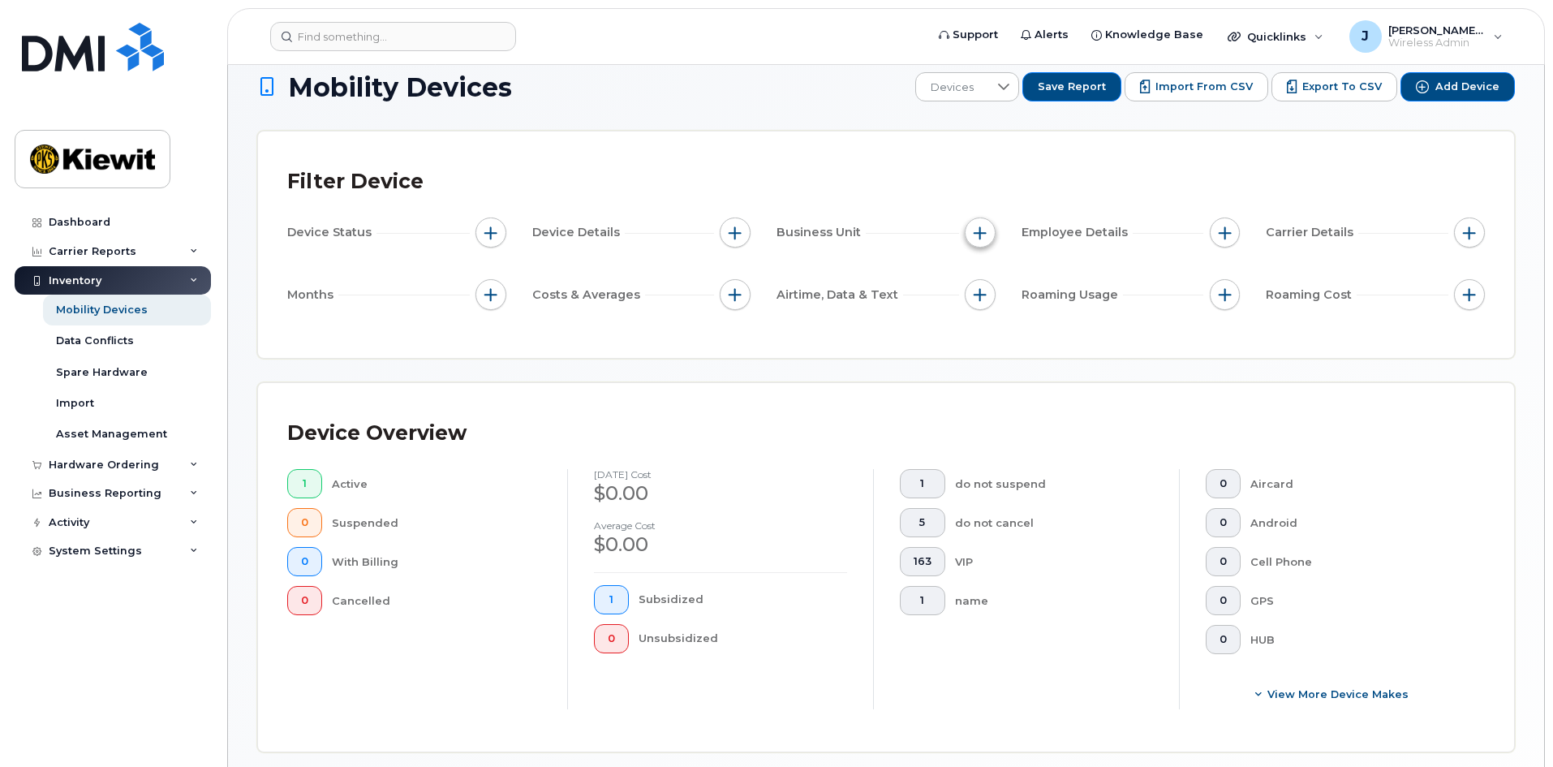
click at [977, 234] on span "button" at bounding box center [979, 232] width 13 height 13
click at [982, 350] on div "WBS Element" at bounding box center [1037, 357] width 121 height 15
click at [982, 356] on input "WBS Element" at bounding box center [983, 358] width 13 height 13
checkbox input "true"
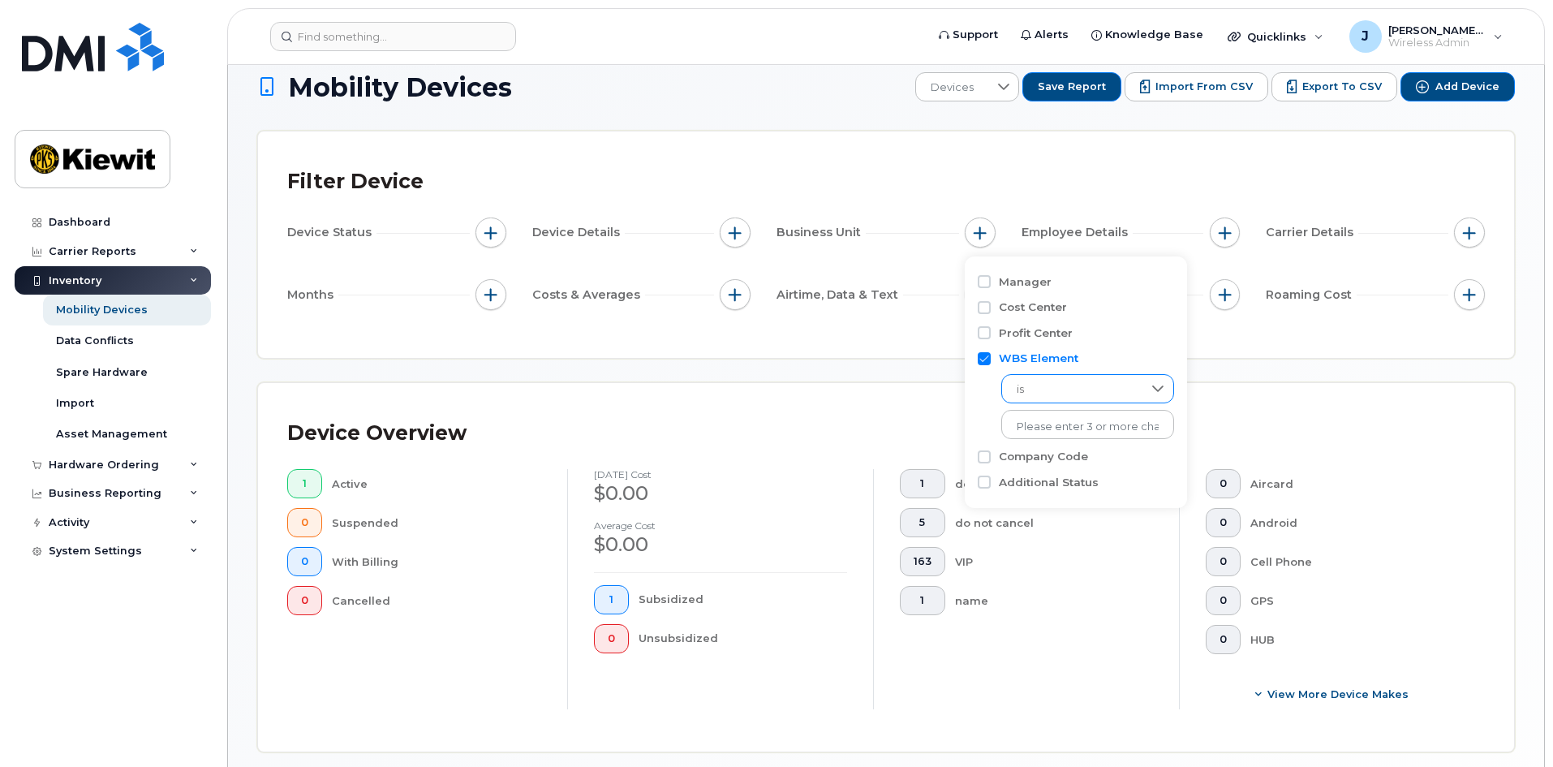
click at [1052, 390] on span "is" at bounding box center [1072, 389] width 140 height 29
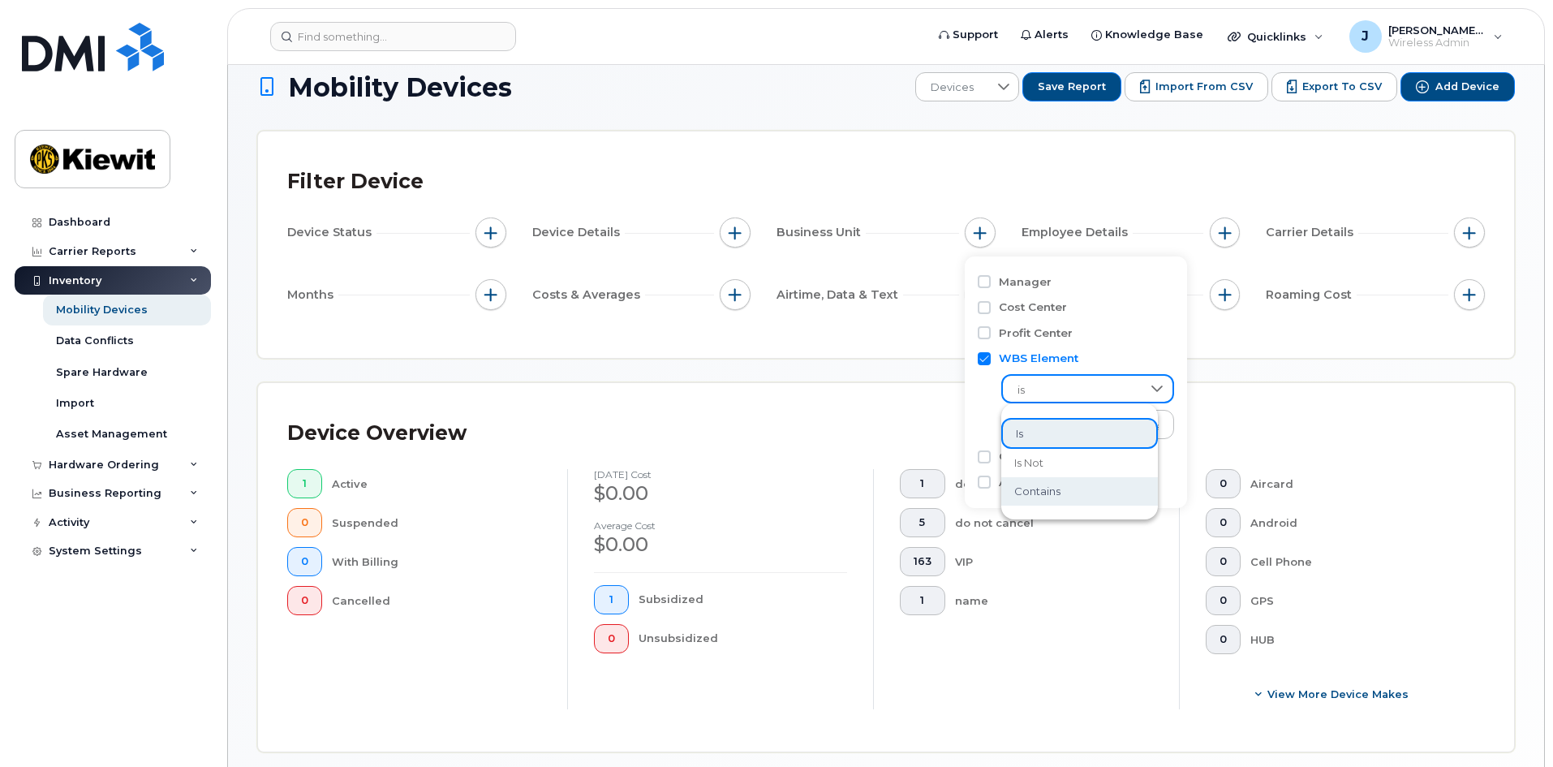
click at [1080, 490] on li "contains" at bounding box center [1079, 491] width 157 height 28
click at [1063, 431] on input "text" at bounding box center [1088, 424] width 174 height 29
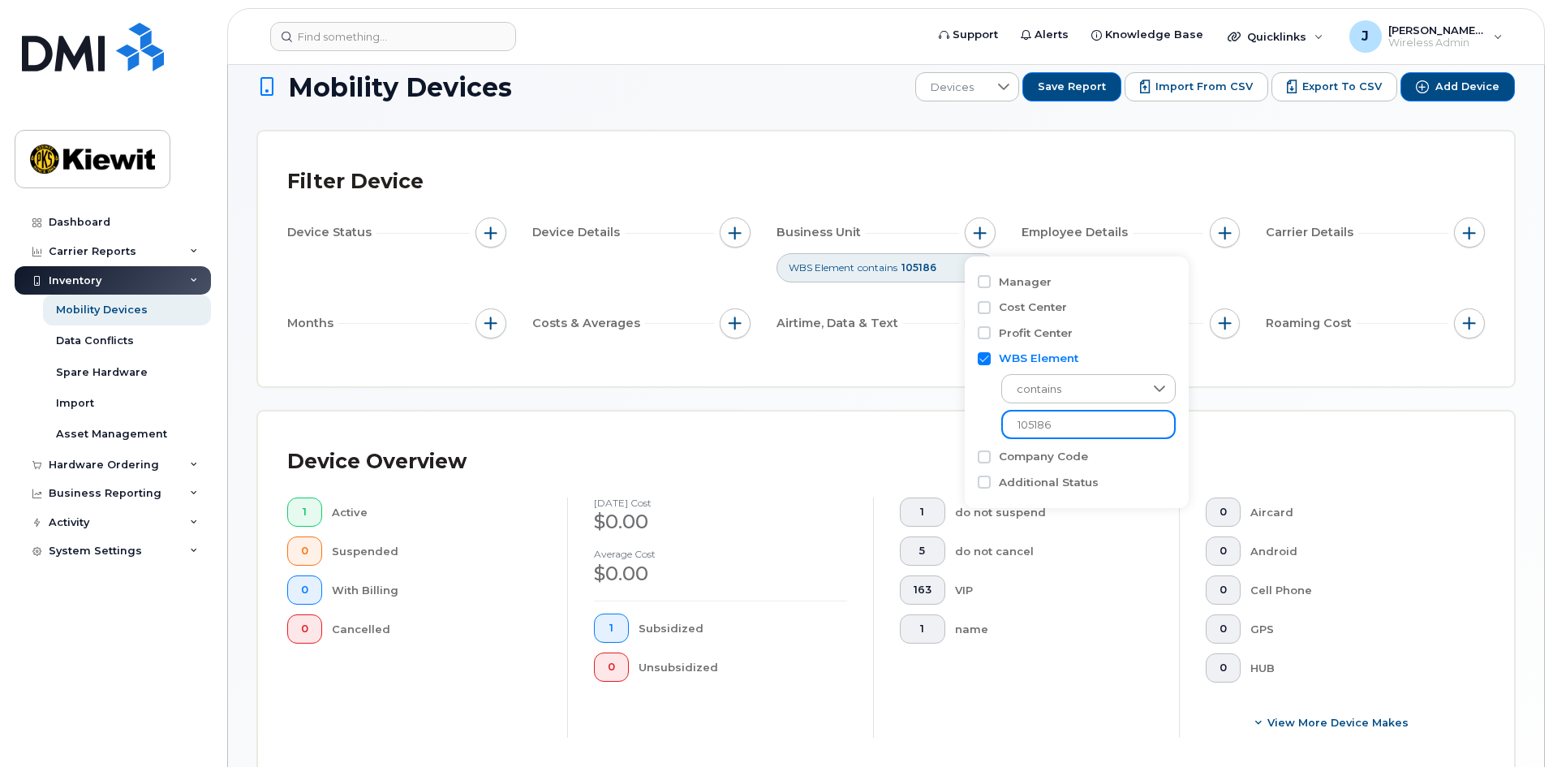
type input "105186"
click at [865, 423] on div "Device Overview 1 Active 0 Suspended 0 With Billing 0 Cancelled September 2025 …" at bounding box center [886, 595] width 1256 height 368
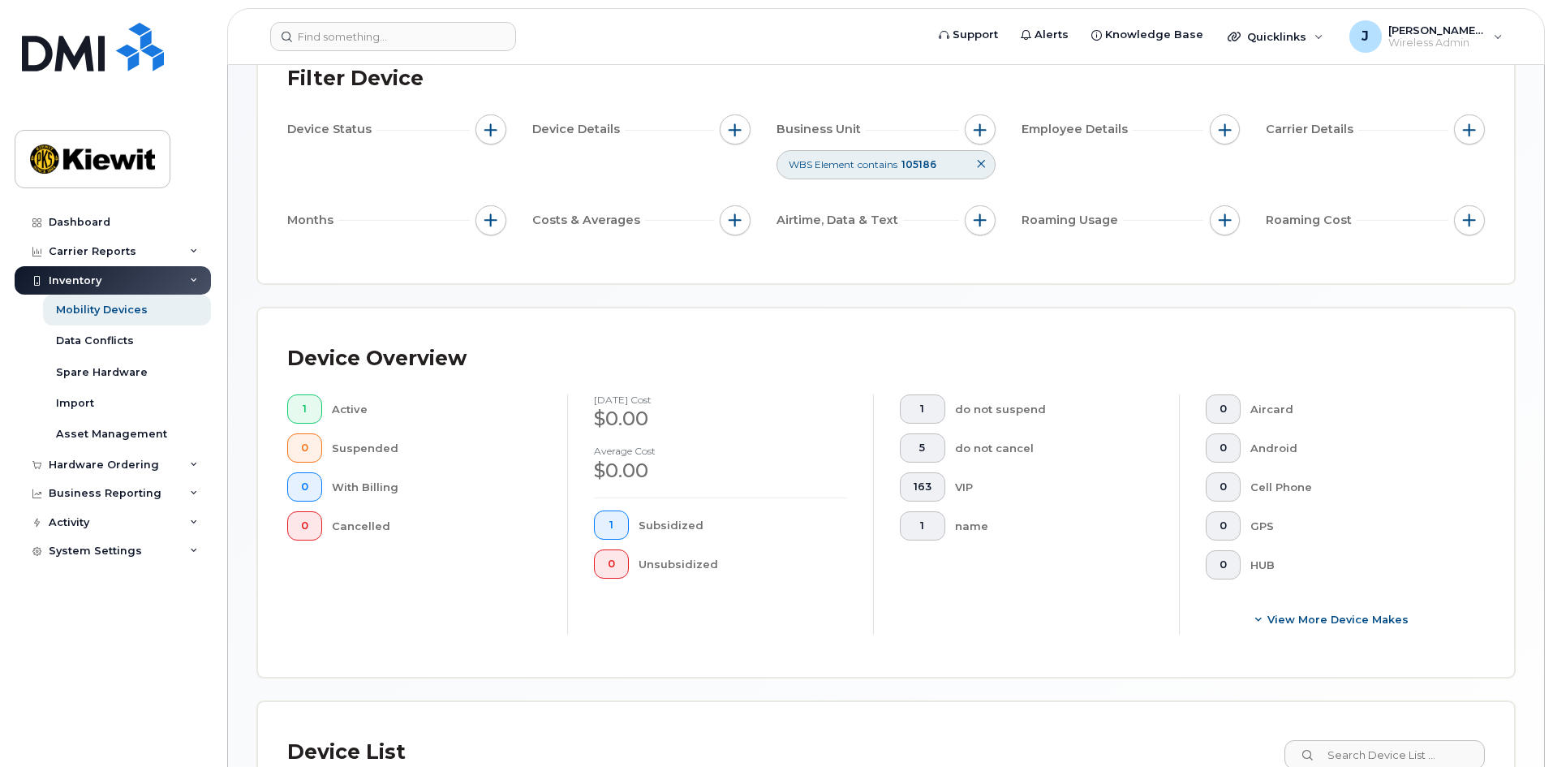
scroll to position [427, 0]
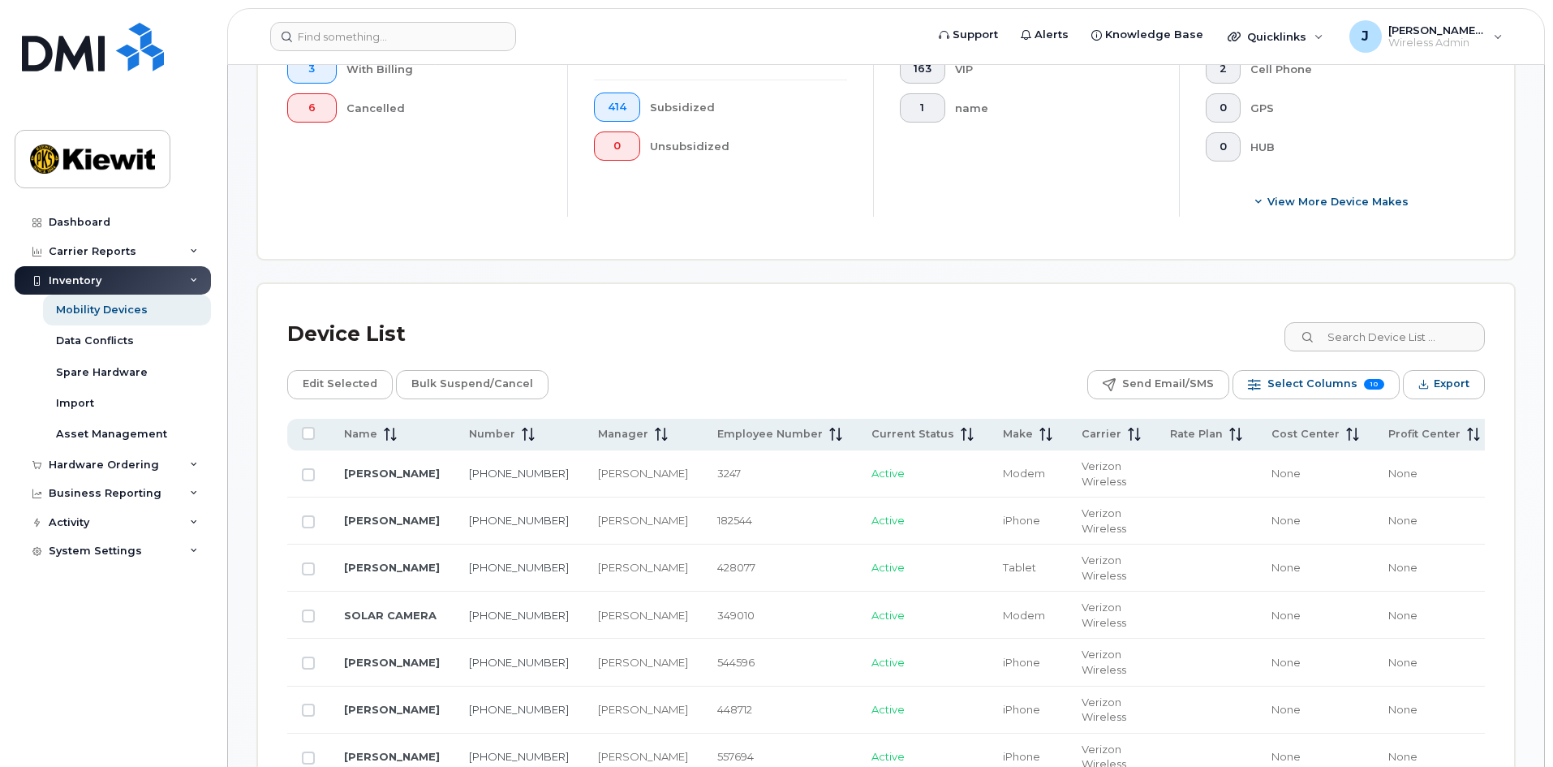
scroll to position [752, 0]
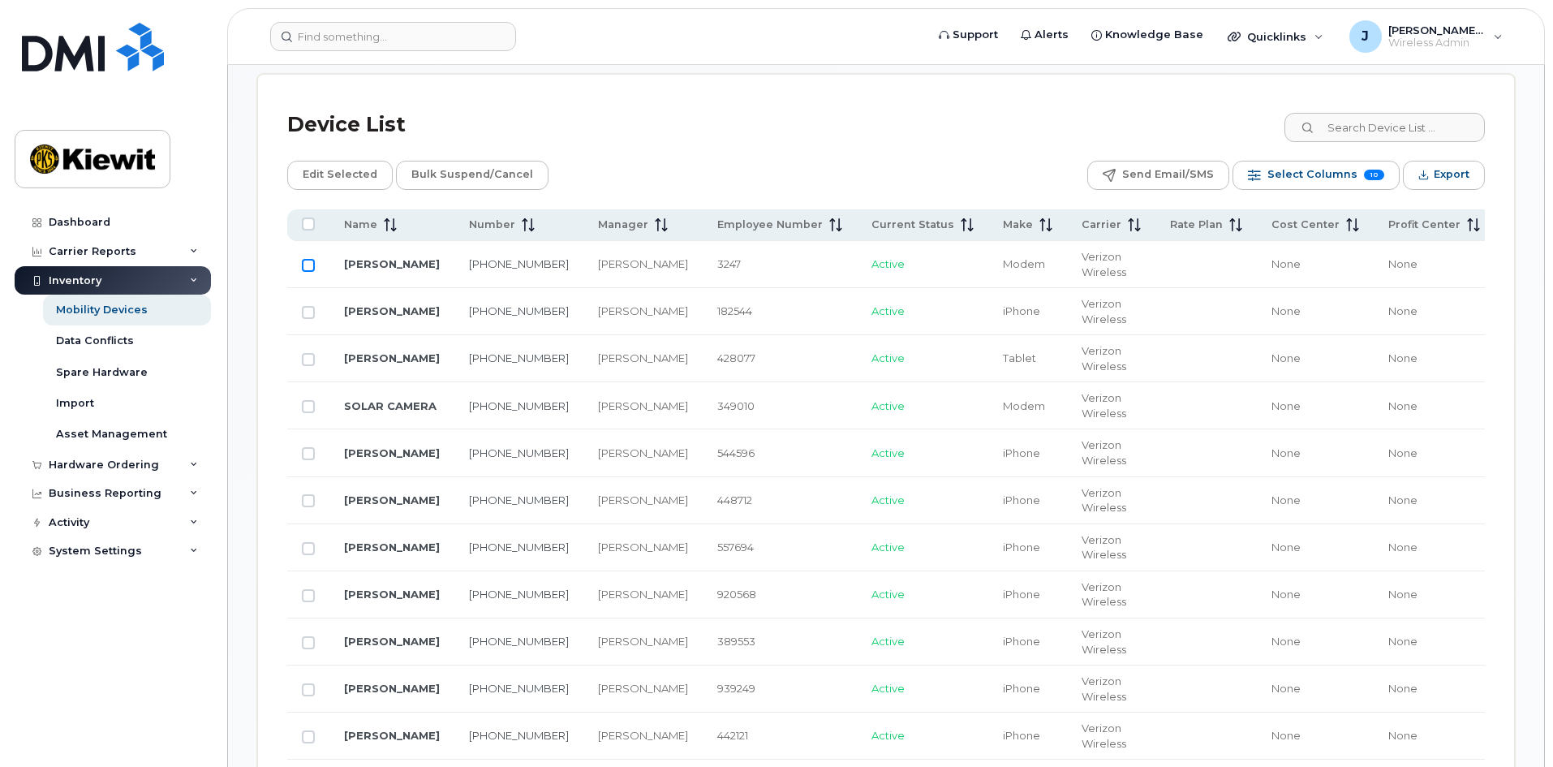
click at [307, 262] on input "Row Unselected" at bounding box center [308, 265] width 13 height 13
checkbox input "true"
drag, startPoint x: 310, startPoint y: 266, endPoint x: 561, endPoint y: 252, distance: 251.0
click at [702, 262] on td "3247" at bounding box center [779, 264] width 154 height 47
click at [354, 176] on span "Edit Selected" at bounding box center [340, 174] width 75 height 24
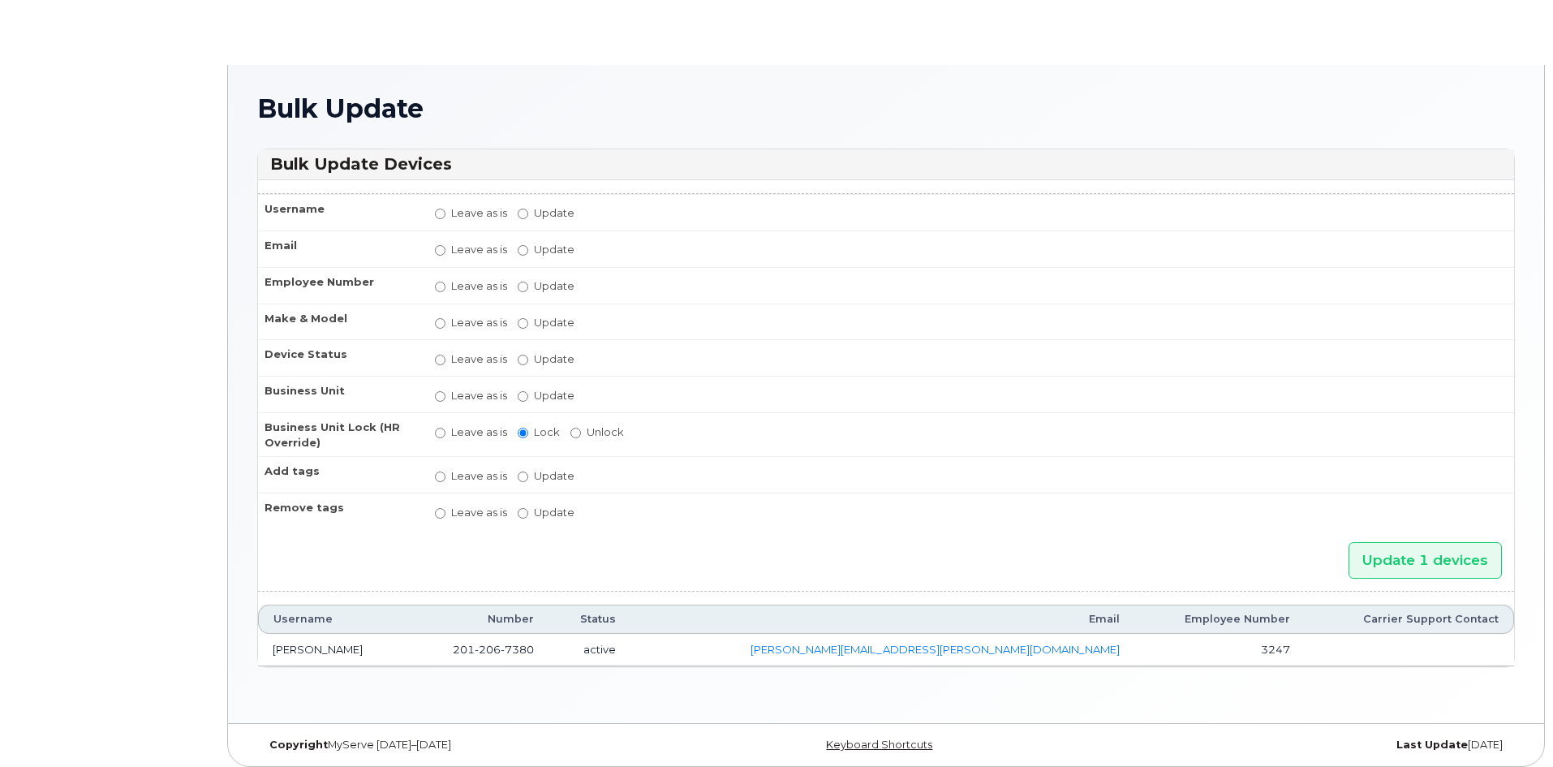
radio input "true"
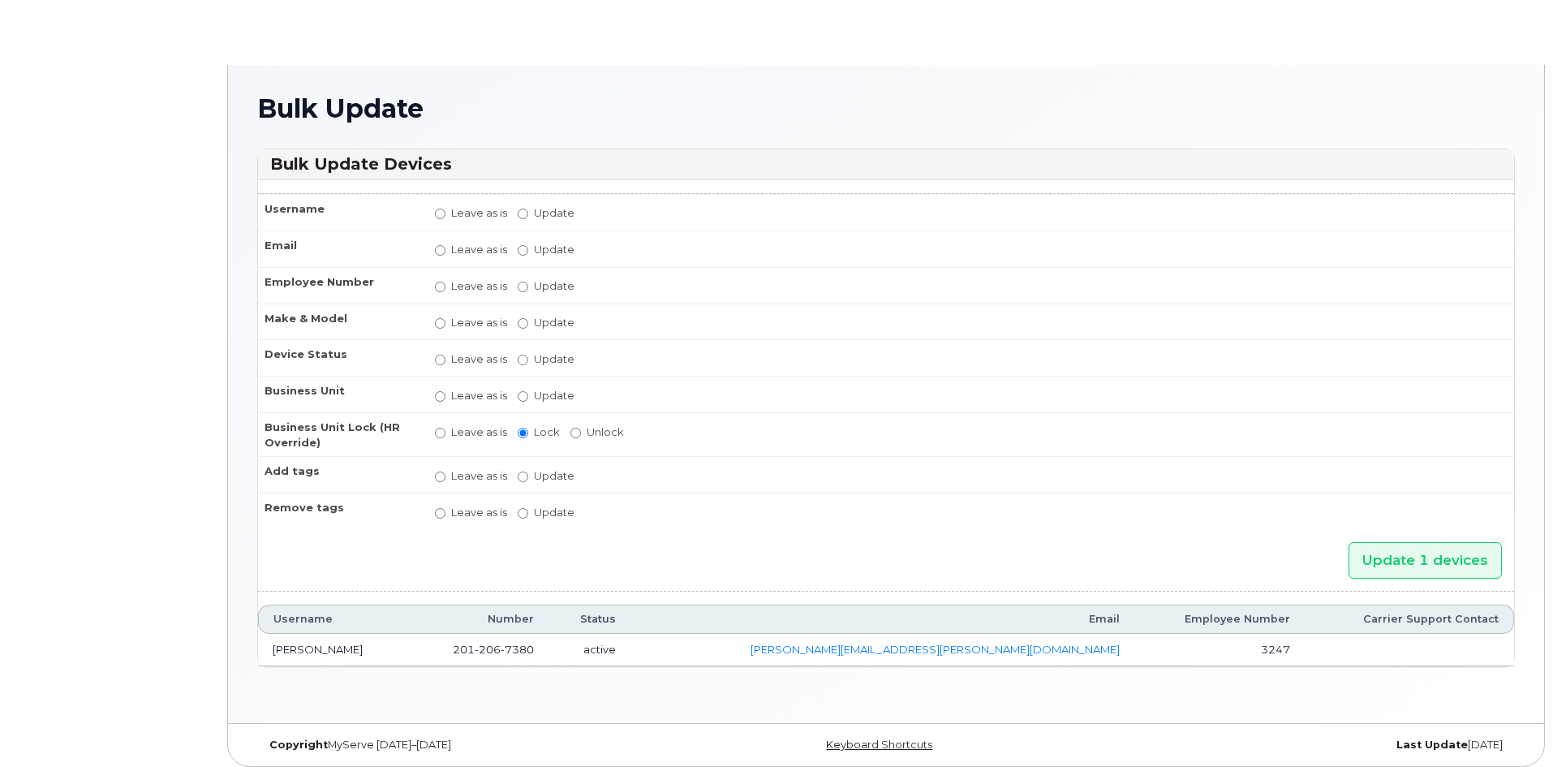
radio input "true"
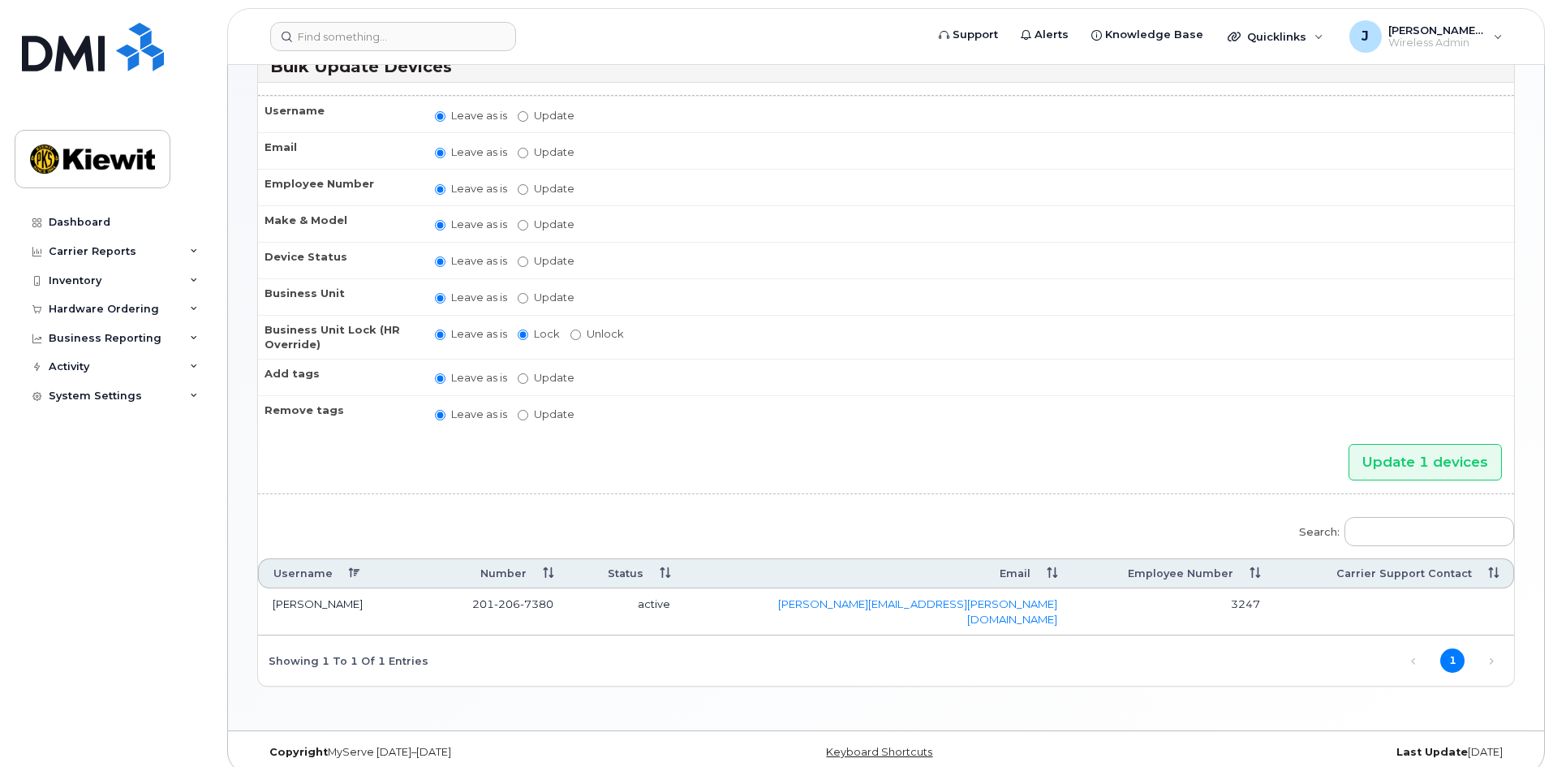
scroll to position [100, 0]
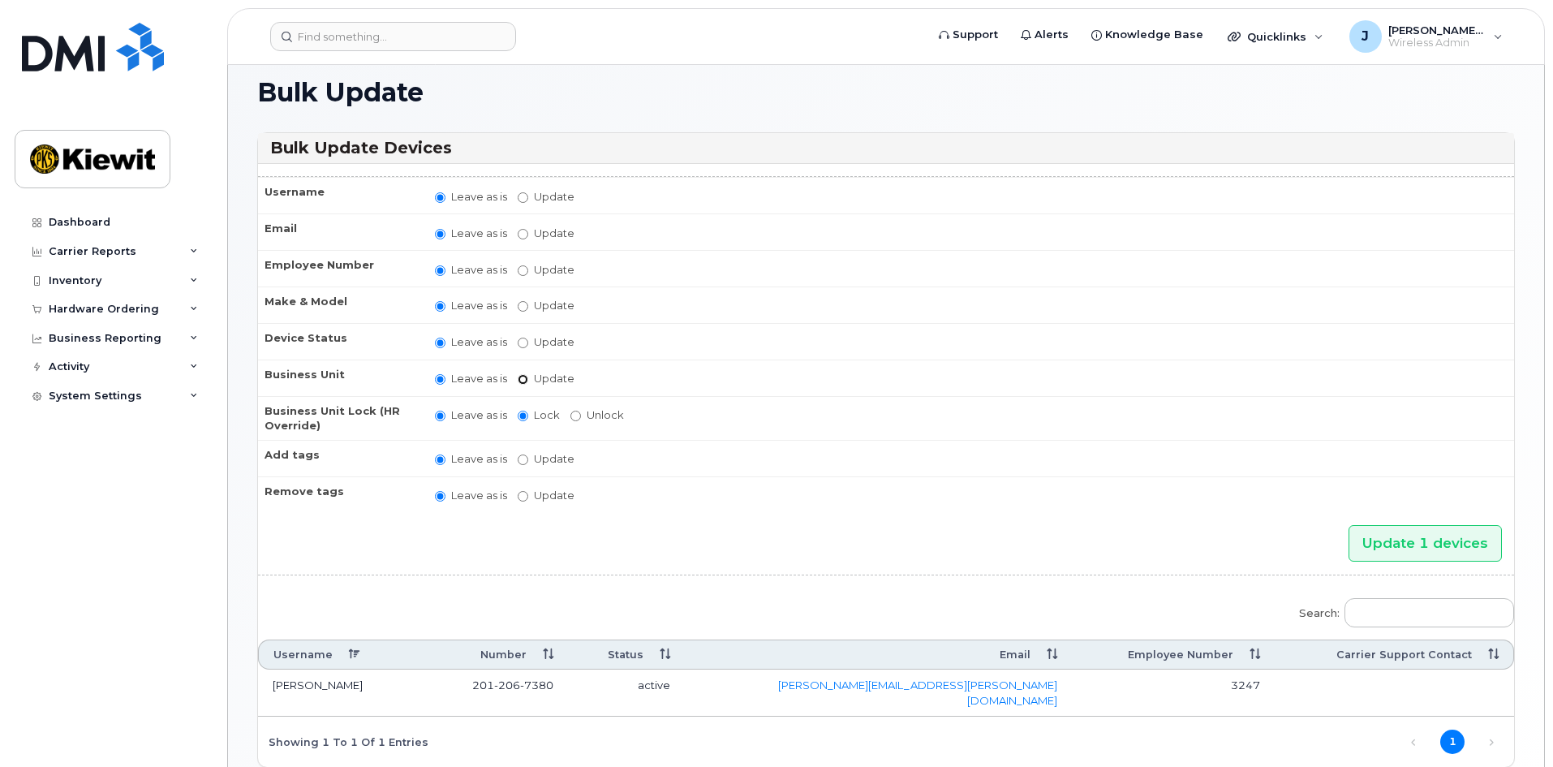
click at [522, 378] on input "Update" at bounding box center [523, 379] width 11 height 11
radio input "true"
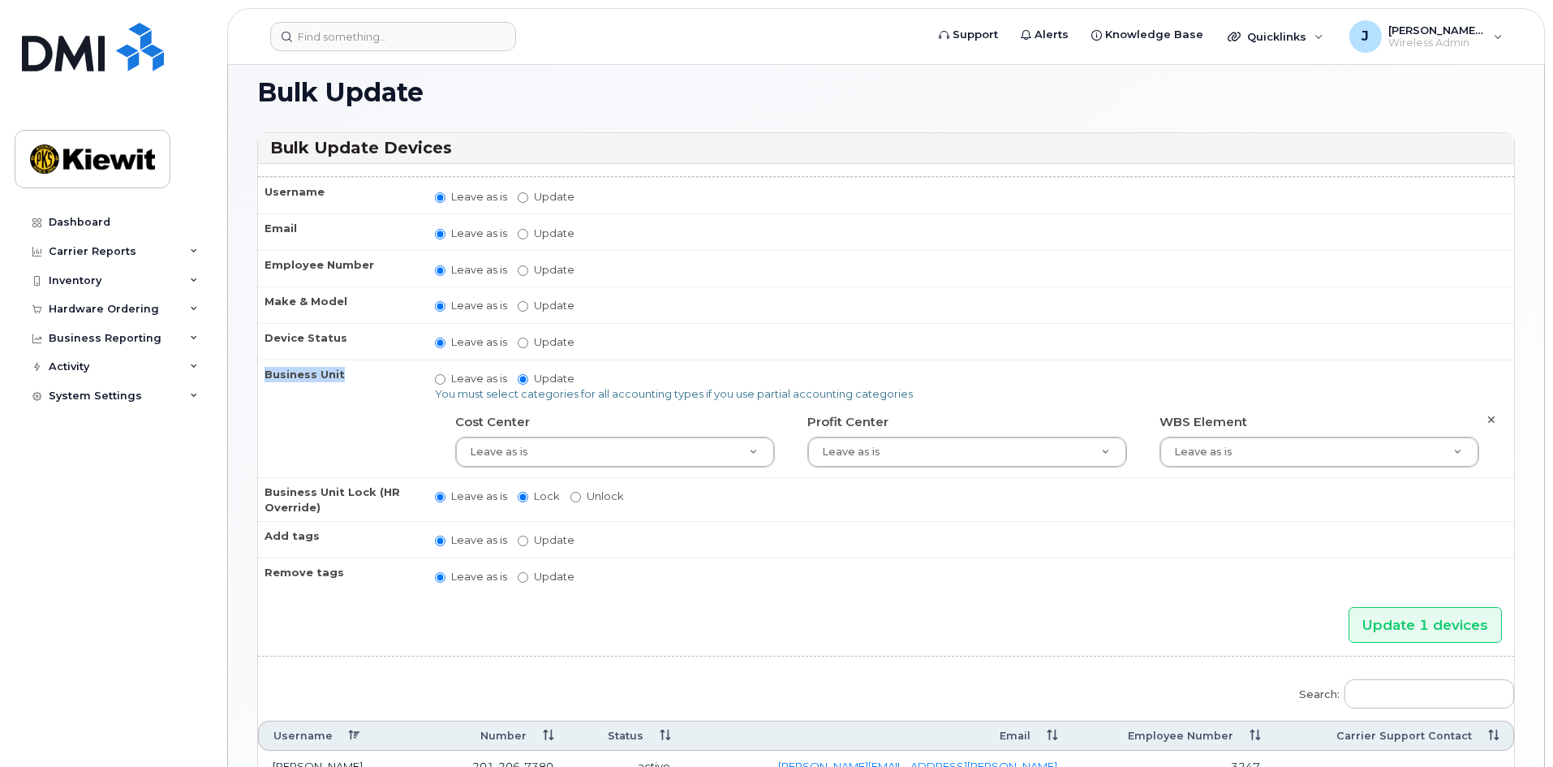
drag, startPoint x: 264, startPoint y: 376, endPoint x: 346, endPoint y: 385, distance: 81.7
click at [346, 385] on th "Business Unit" at bounding box center [339, 418] width 162 height 118
drag, startPoint x: 453, startPoint y: 421, endPoint x: 519, endPoint y: 418, distance: 65.8
click at [519, 418] on div "Cost Center Leave as is" at bounding box center [615, 437] width 344 height 59
drag, startPoint x: 815, startPoint y: 423, endPoint x: 911, endPoint y: 427, distance: 95.8
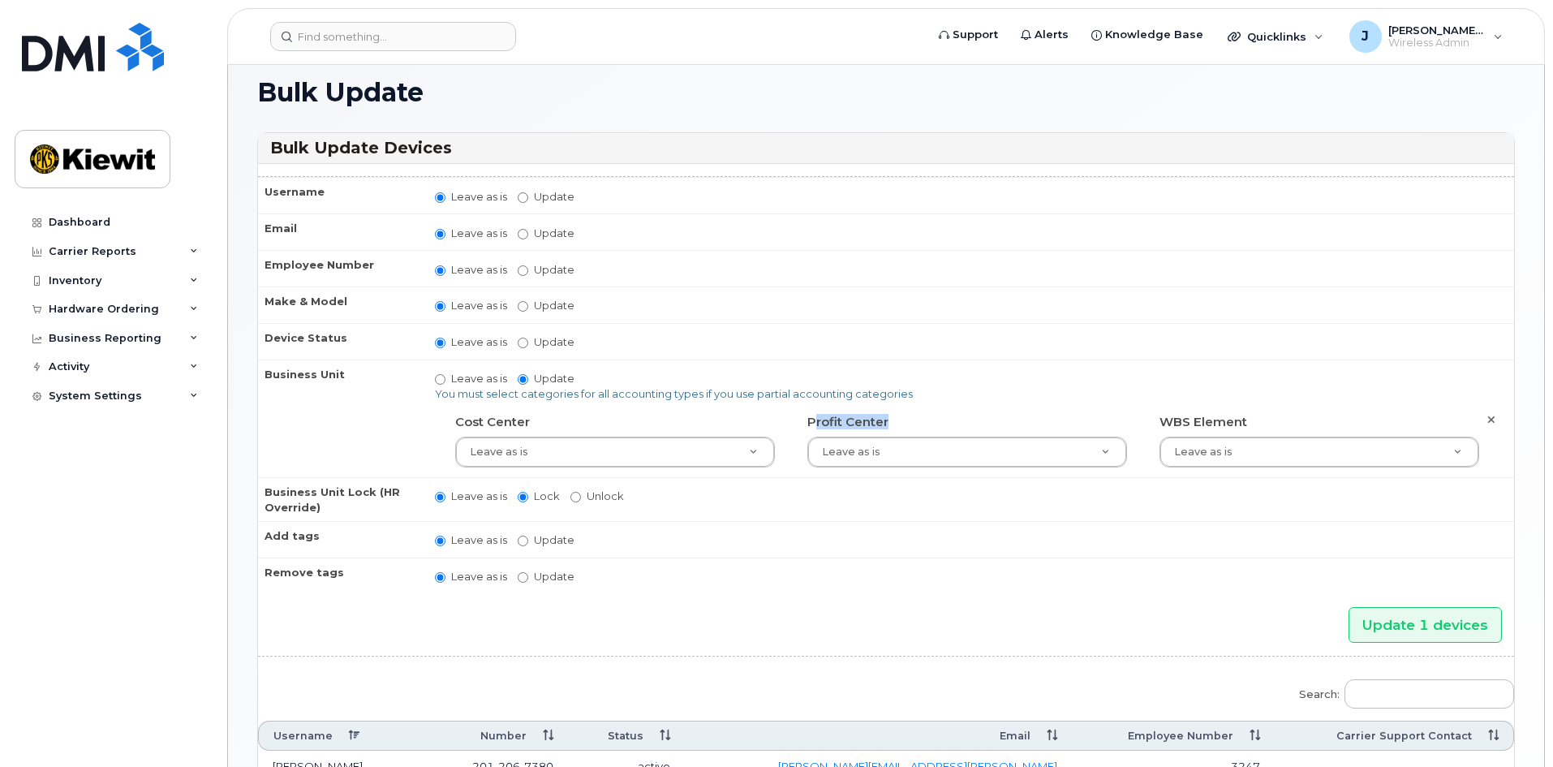
click at [911, 427] on h4 "Profit Center" at bounding box center [967, 422] width 320 height 14
drag, startPoint x: 1237, startPoint y: 426, endPoint x: 1270, endPoint y: 422, distance: 33.5
click at [1270, 422] on h4 "WBS Element" at bounding box center [1319, 422] width 320 height 14
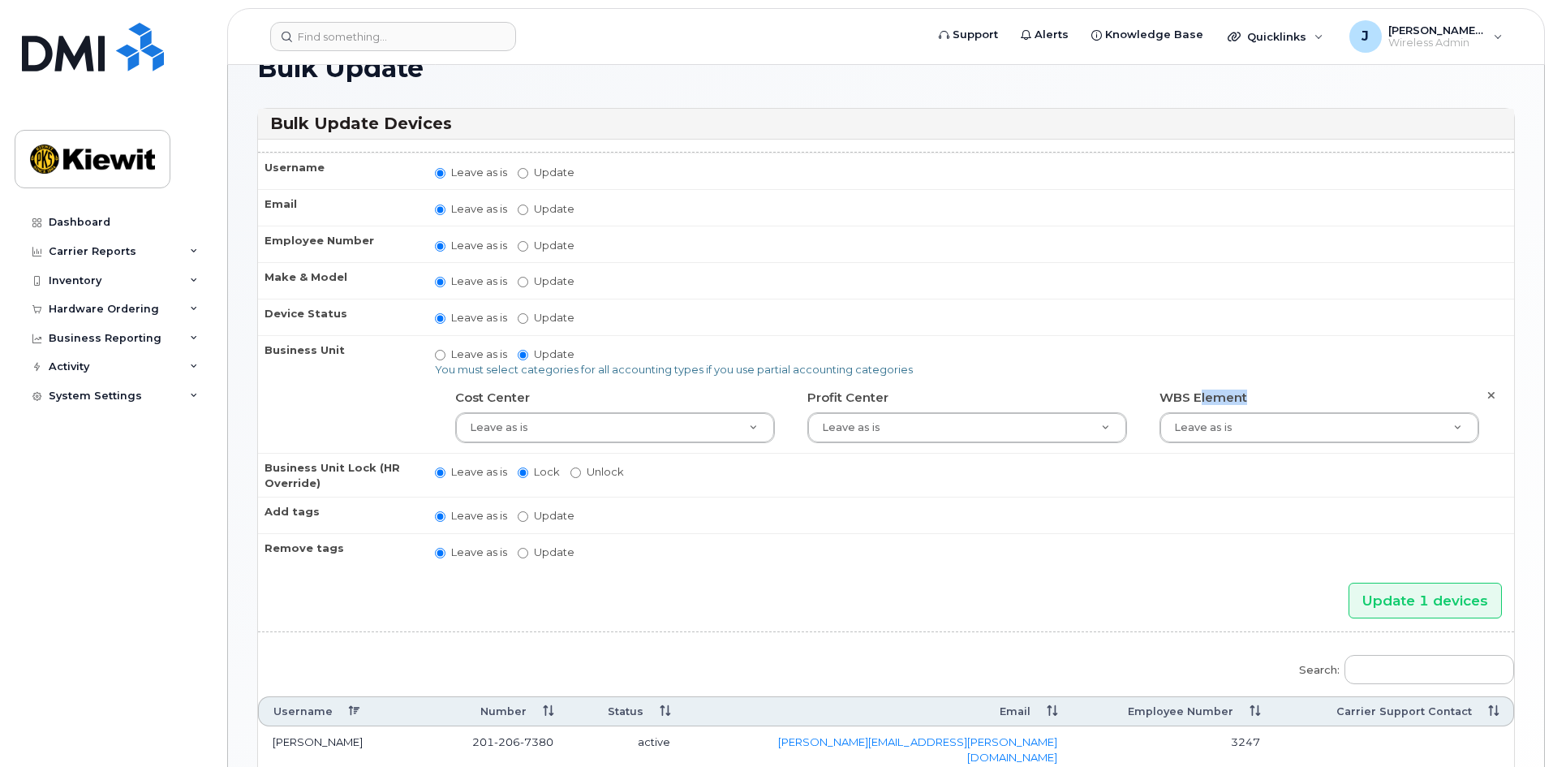
scroll to position [101, 0]
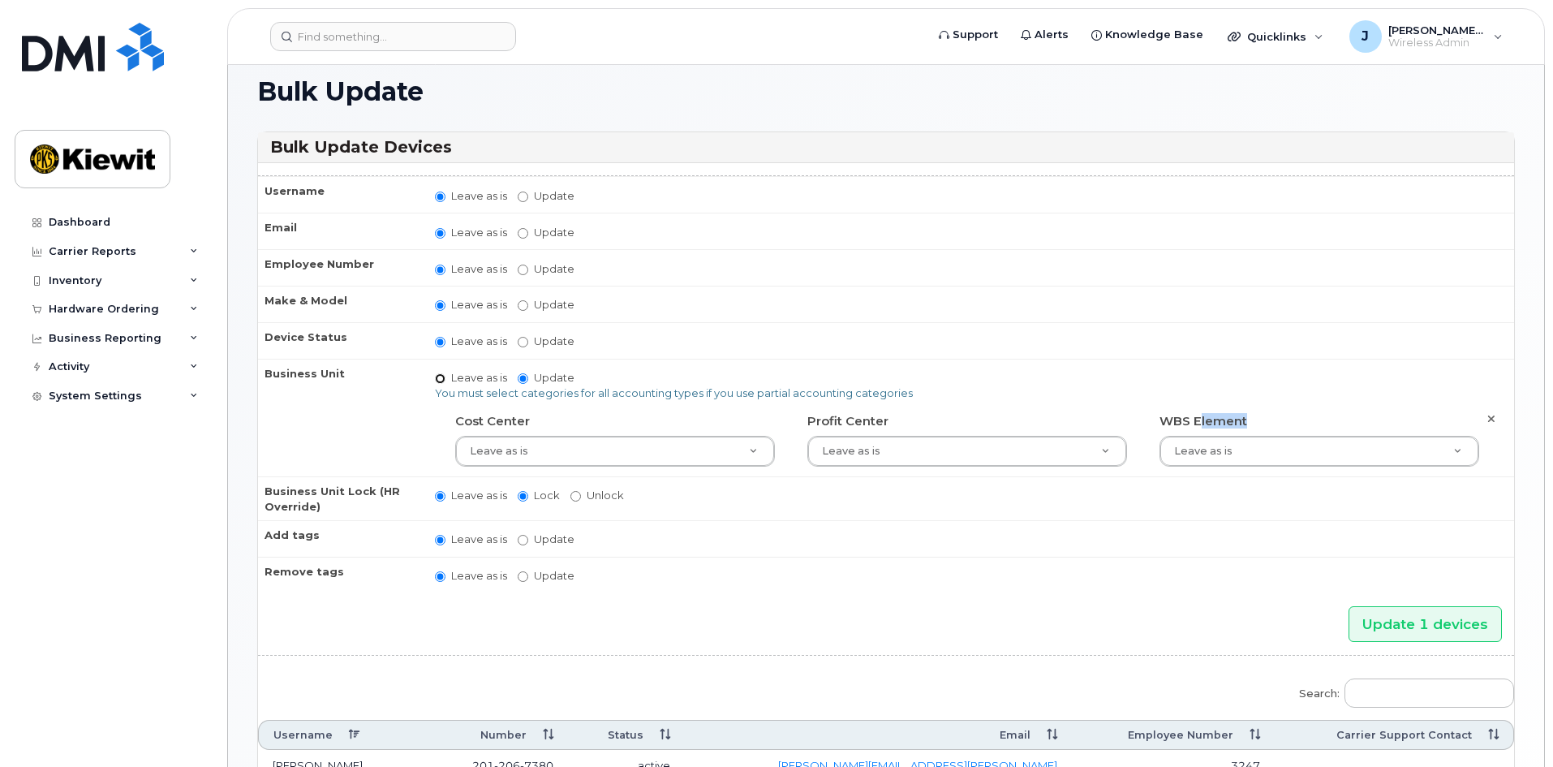
click at [441, 377] on input "Leave as is" at bounding box center [440, 378] width 11 height 11
radio input "true"
radio input "false"
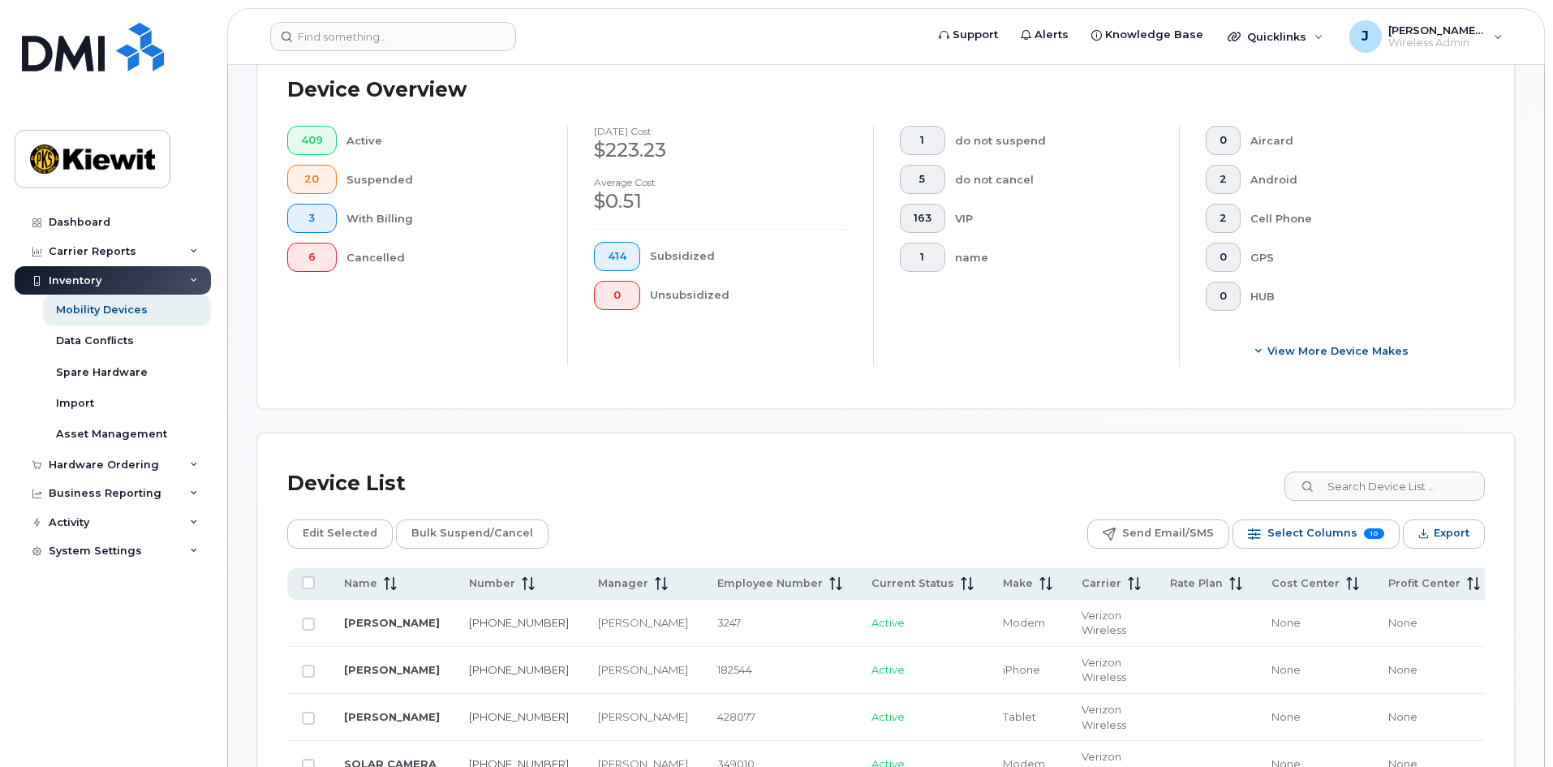
scroll to position [568, 0]
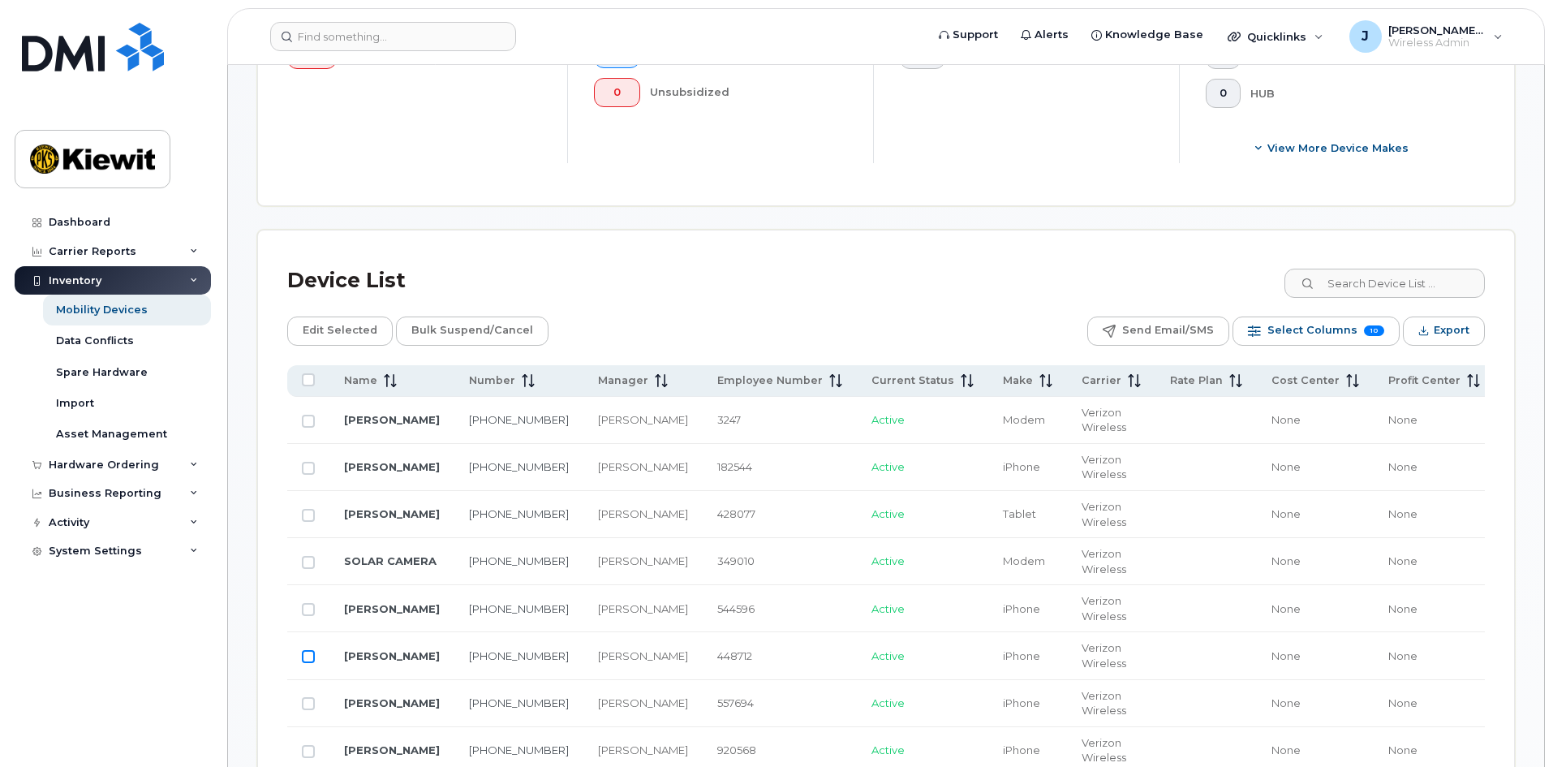
click at [308, 656] on input "Row Unselected" at bounding box center [308, 656] width 13 height 13
checkbox input "true"
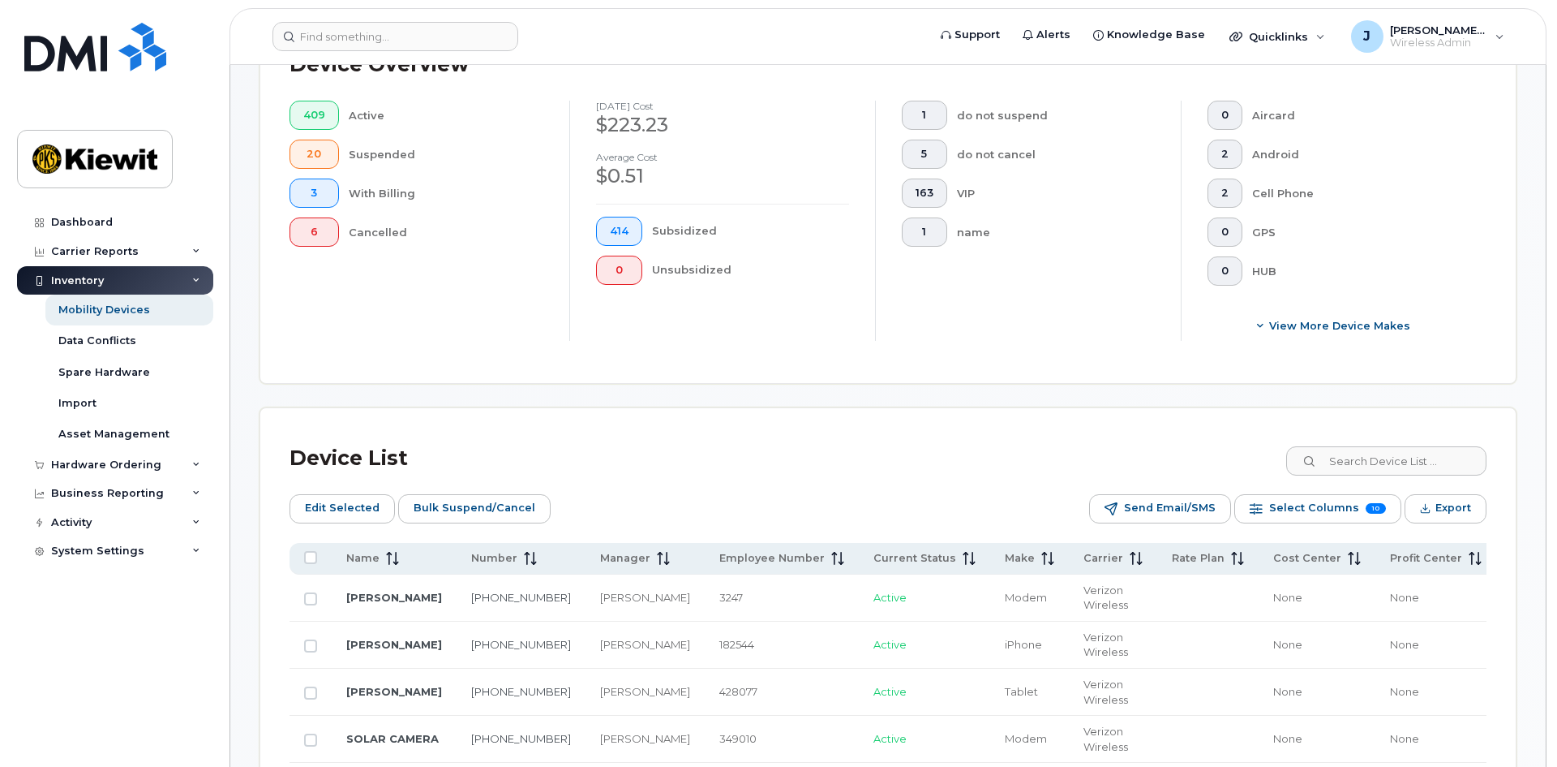
scroll to position [406, 0]
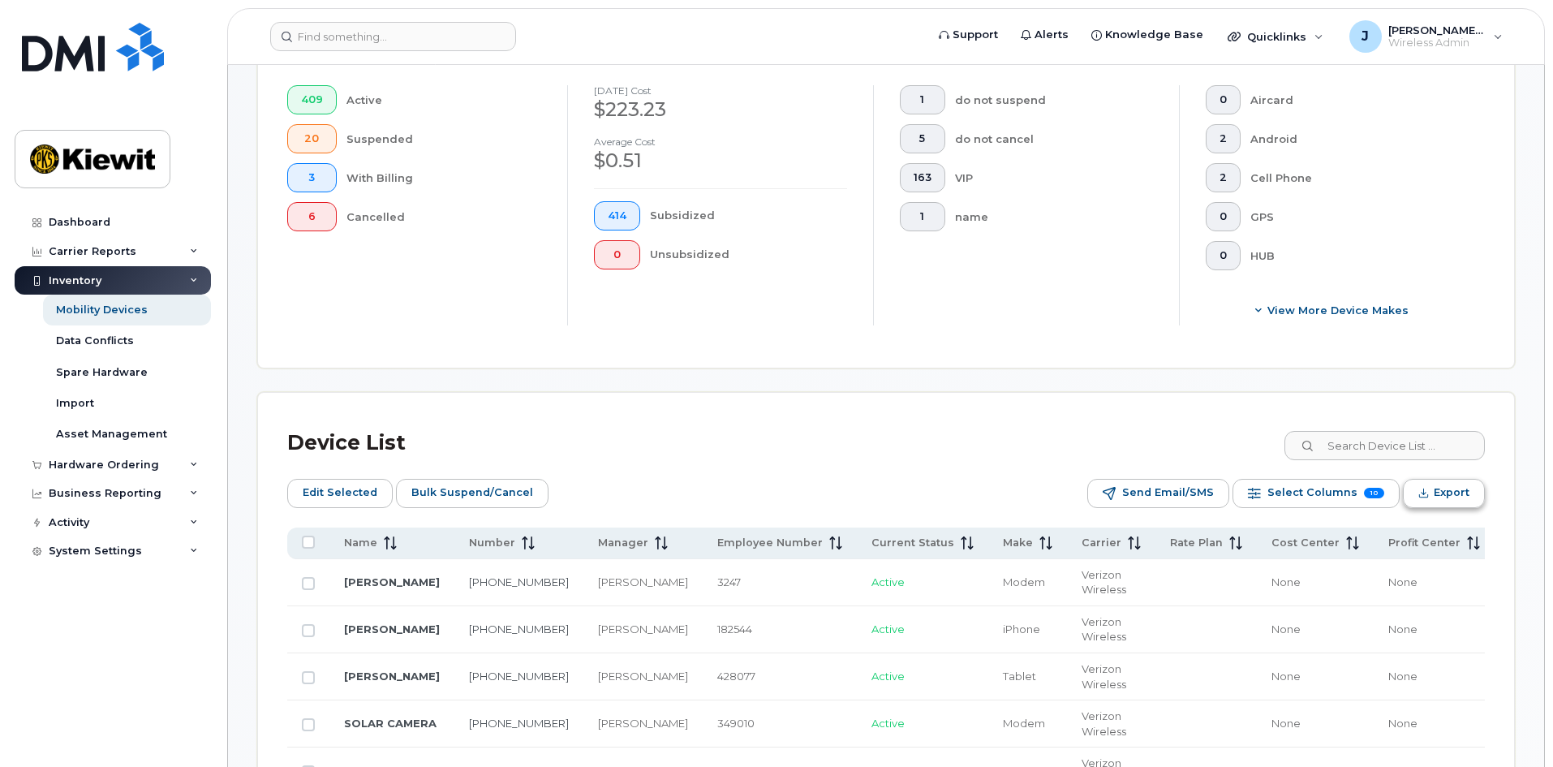
click at [1438, 497] on span "Export" at bounding box center [1451, 492] width 36 height 24
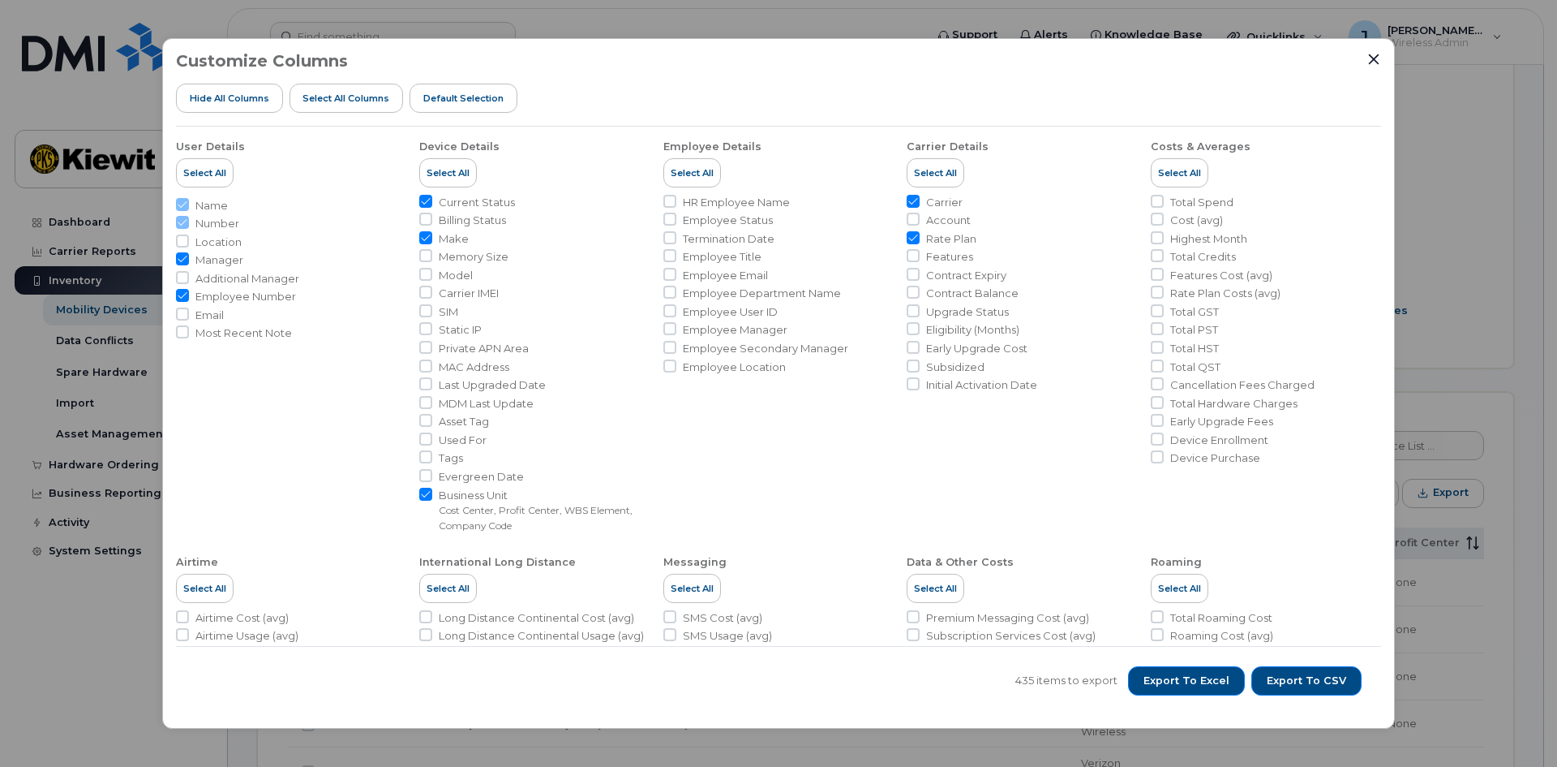
click at [184, 204] on li "Name" at bounding box center [291, 205] width 230 height 15
click at [1220, 684] on span "Export to Excel" at bounding box center [1187, 680] width 86 height 15
